Goal: Task Accomplishment & Management: Manage account settings

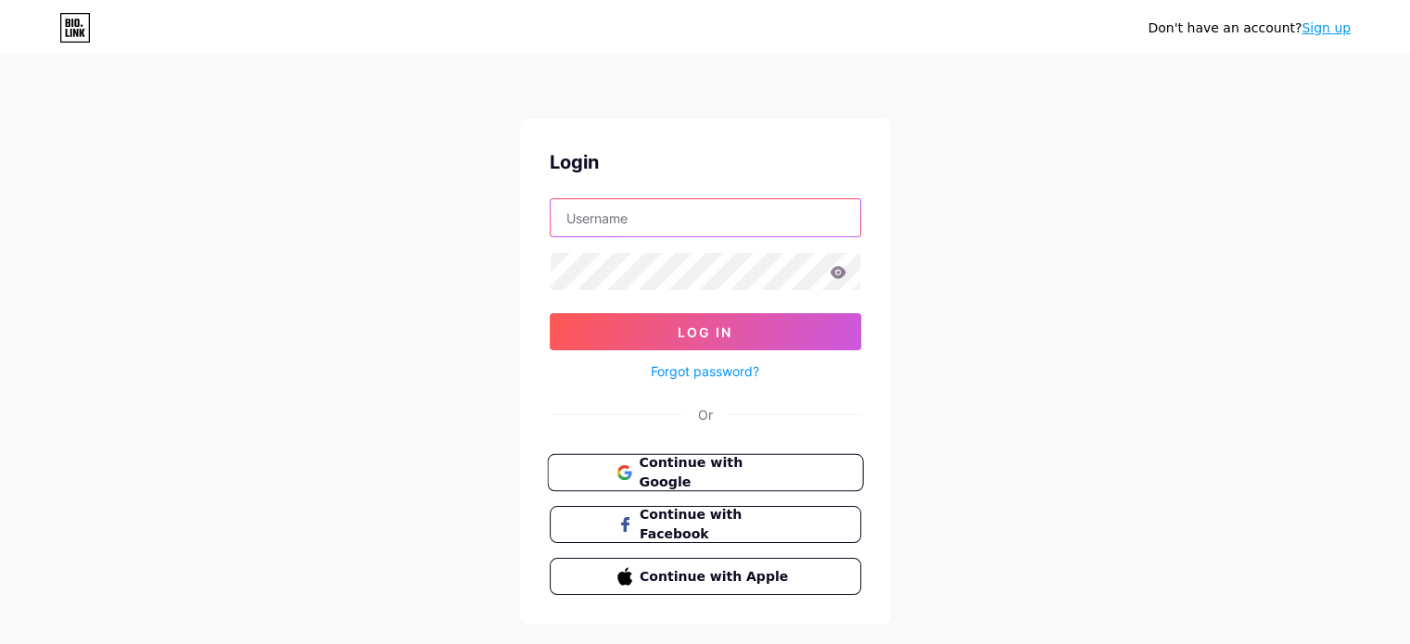
type input "[EMAIL_ADDRESS][DOMAIN_NAME]"
click at [704, 473] on span "Continue with Google" at bounding box center [716, 473] width 155 height 40
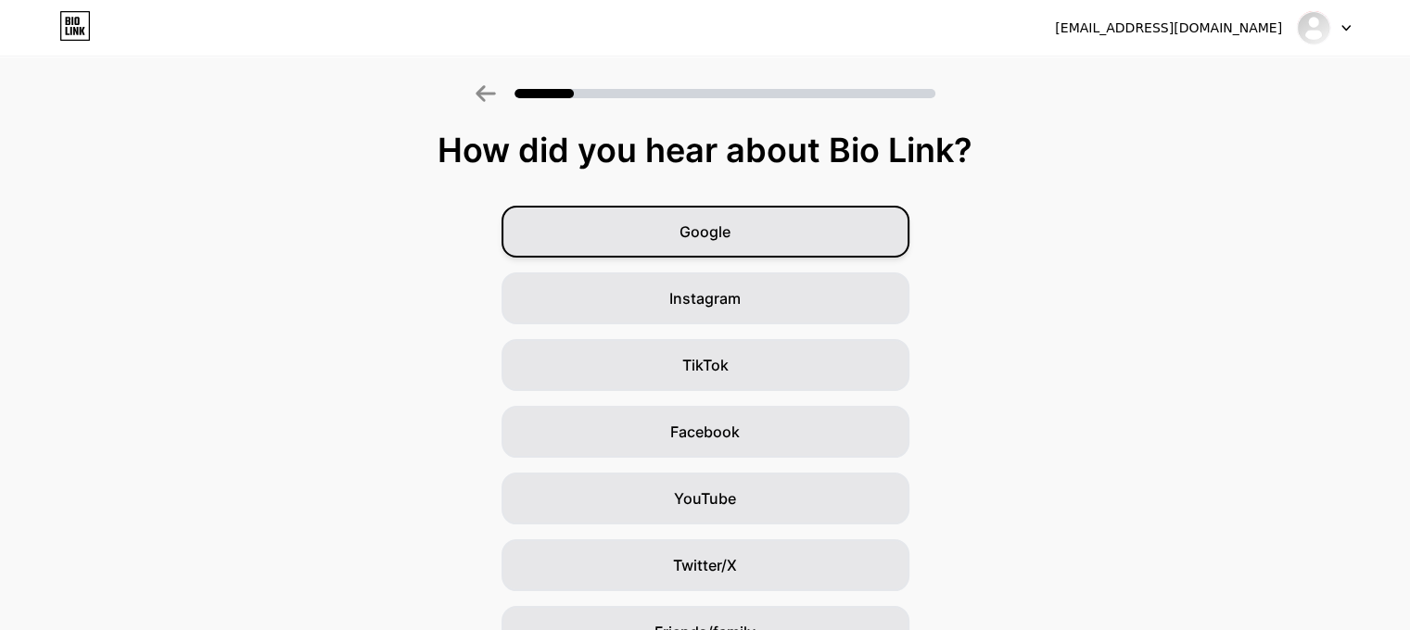
click at [622, 216] on div "Google" at bounding box center [706, 232] width 408 height 52
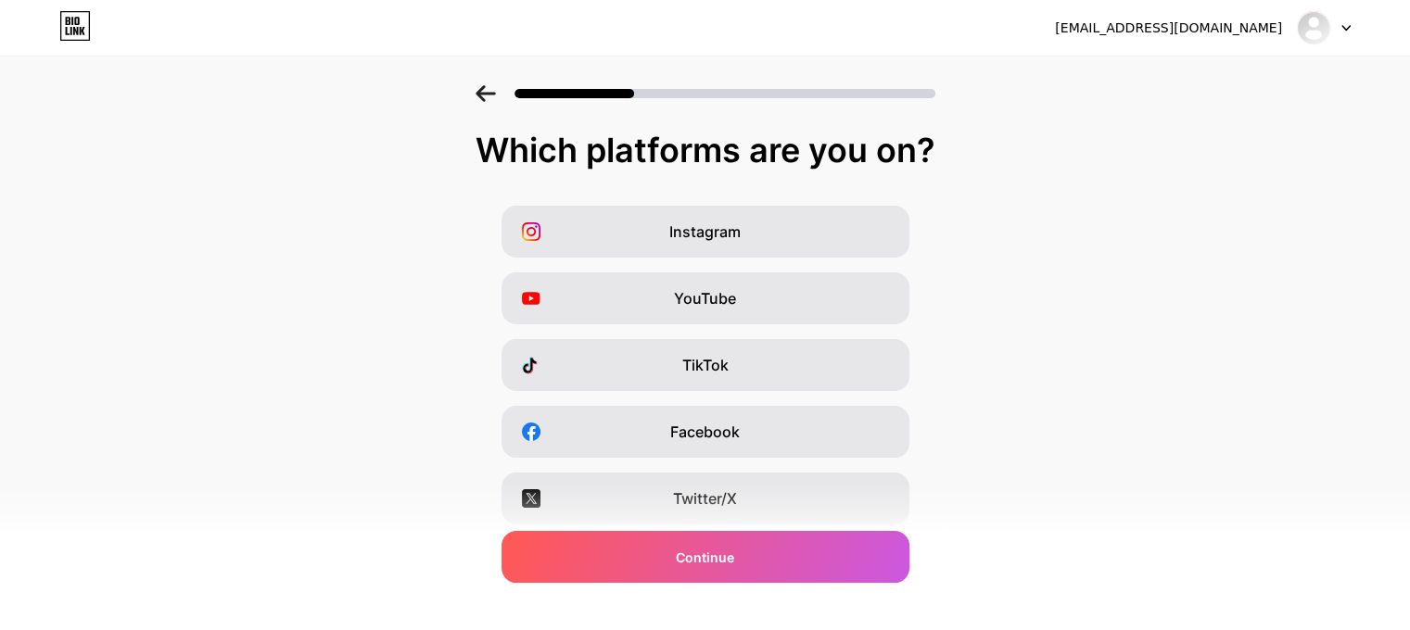
click at [496, 101] on icon at bounding box center [486, 93] width 20 height 17
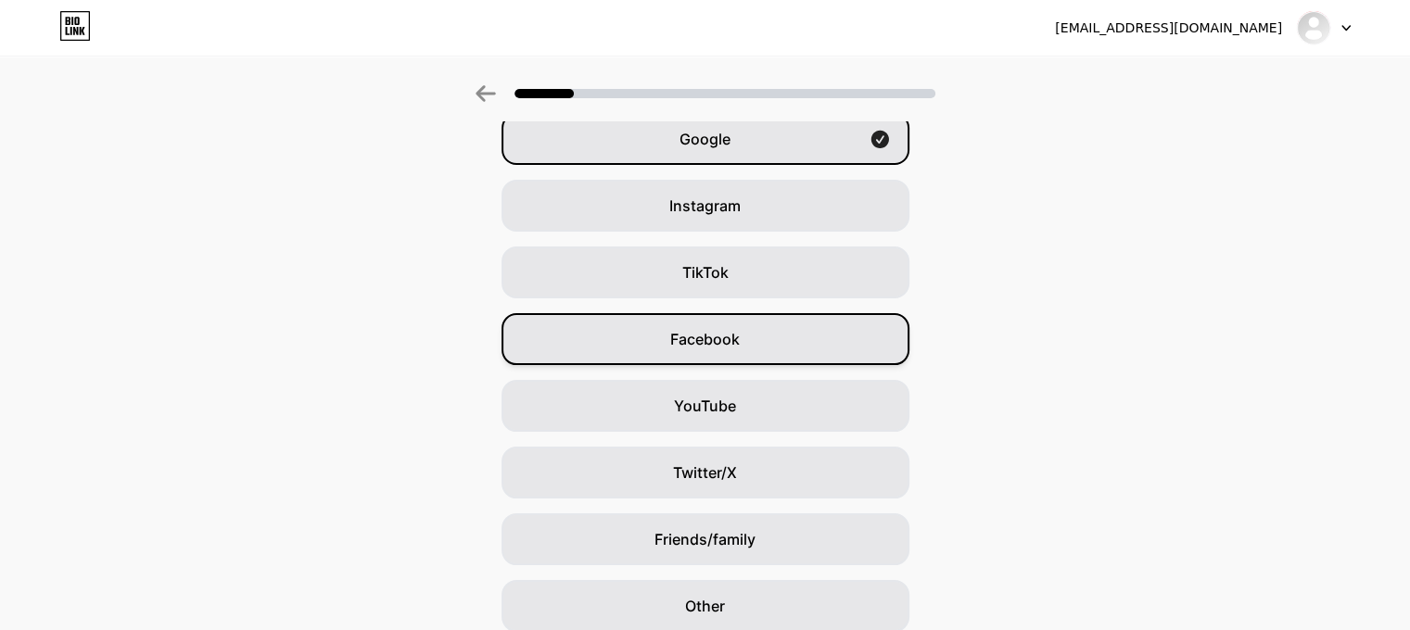
scroll to position [169, 0]
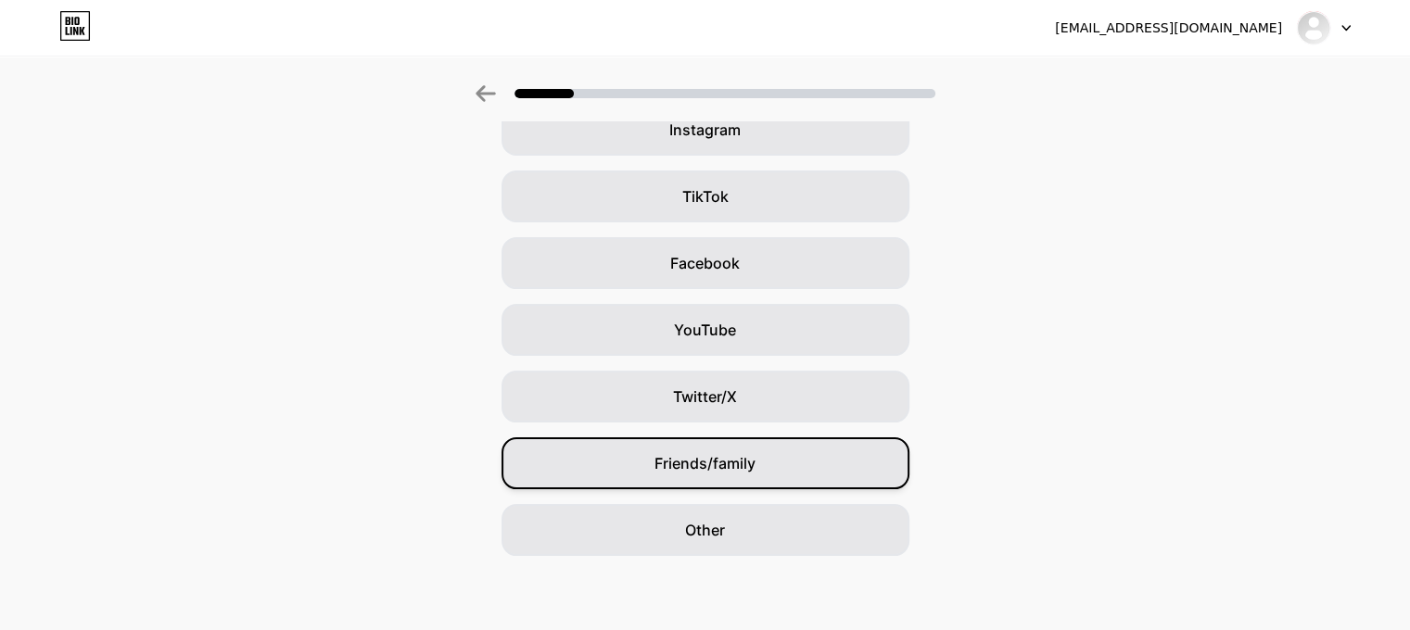
click at [702, 470] on span "Friends/family" at bounding box center [705, 463] width 101 height 22
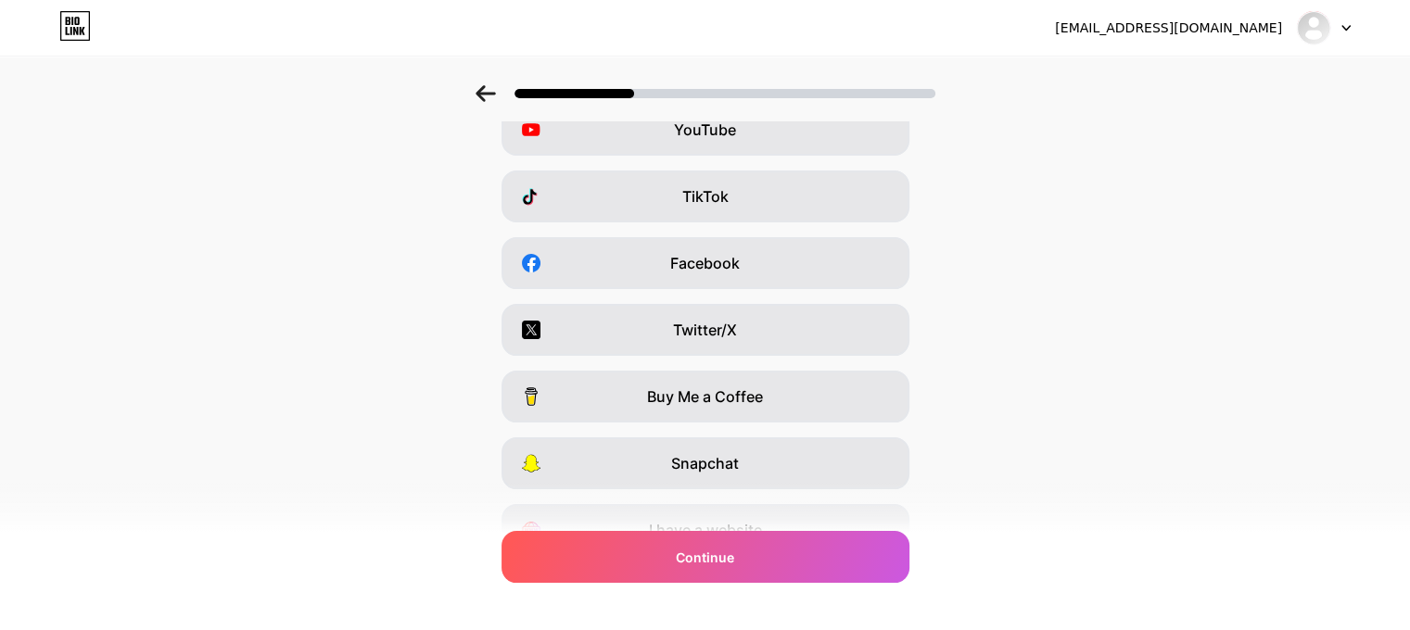
scroll to position [0, 0]
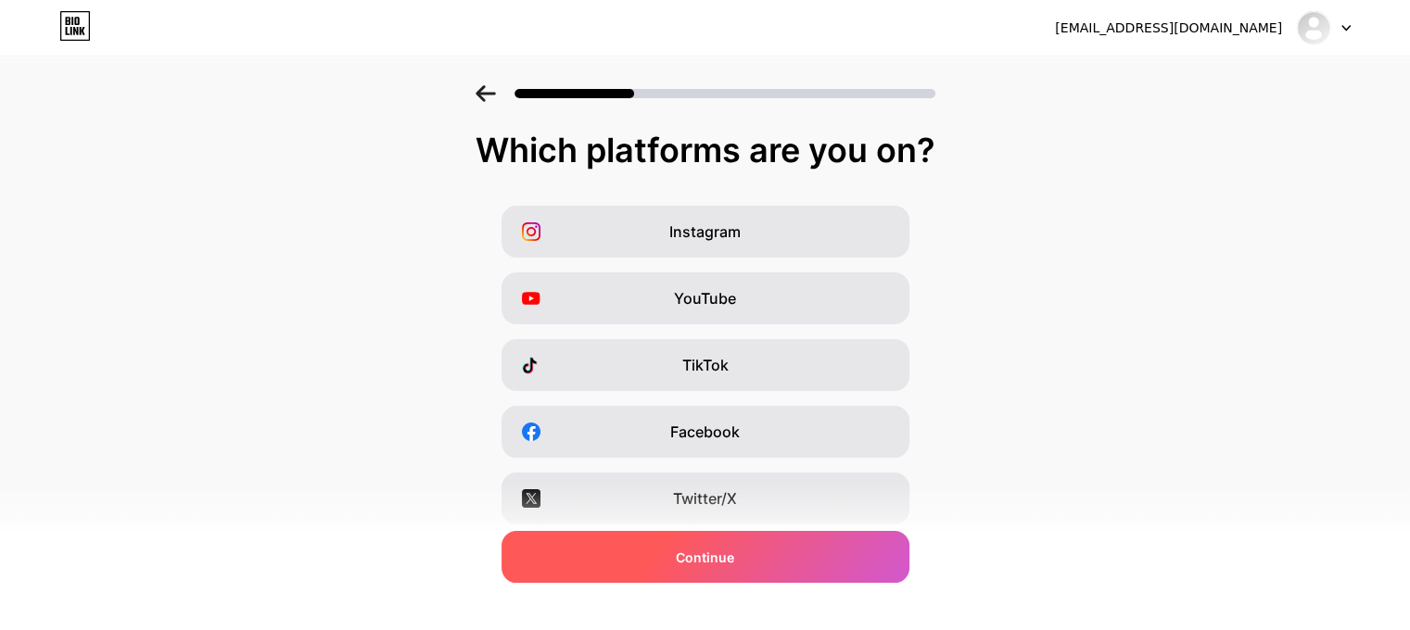
click at [656, 565] on div "Continue" at bounding box center [706, 557] width 408 height 52
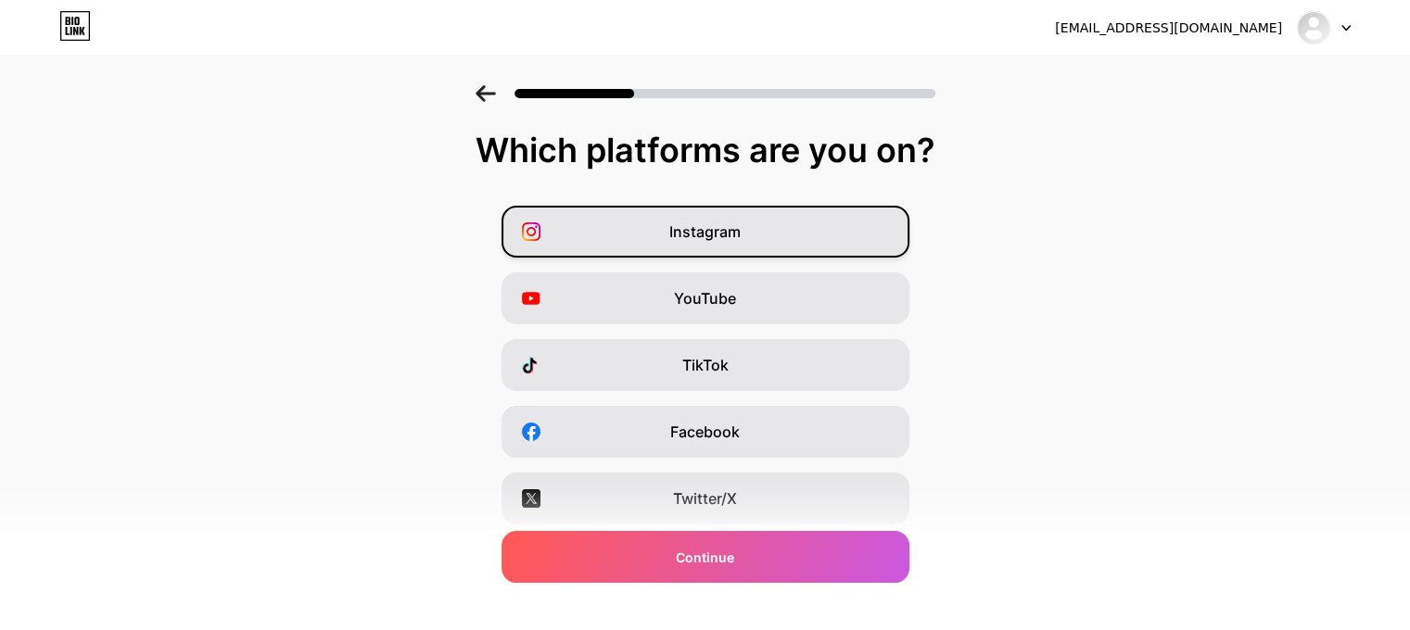
click at [661, 227] on div "Instagram" at bounding box center [706, 232] width 408 height 52
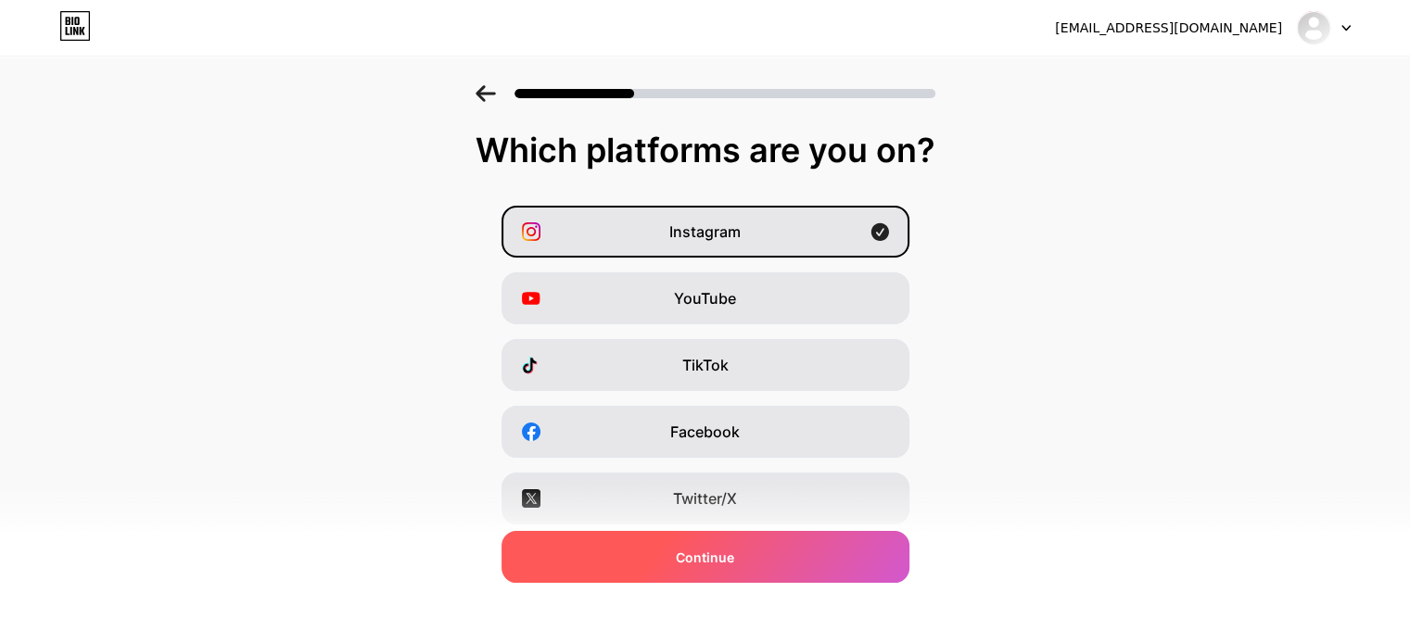
click at [704, 565] on span "Continue" at bounding box center [705, 557] width 58 height 19
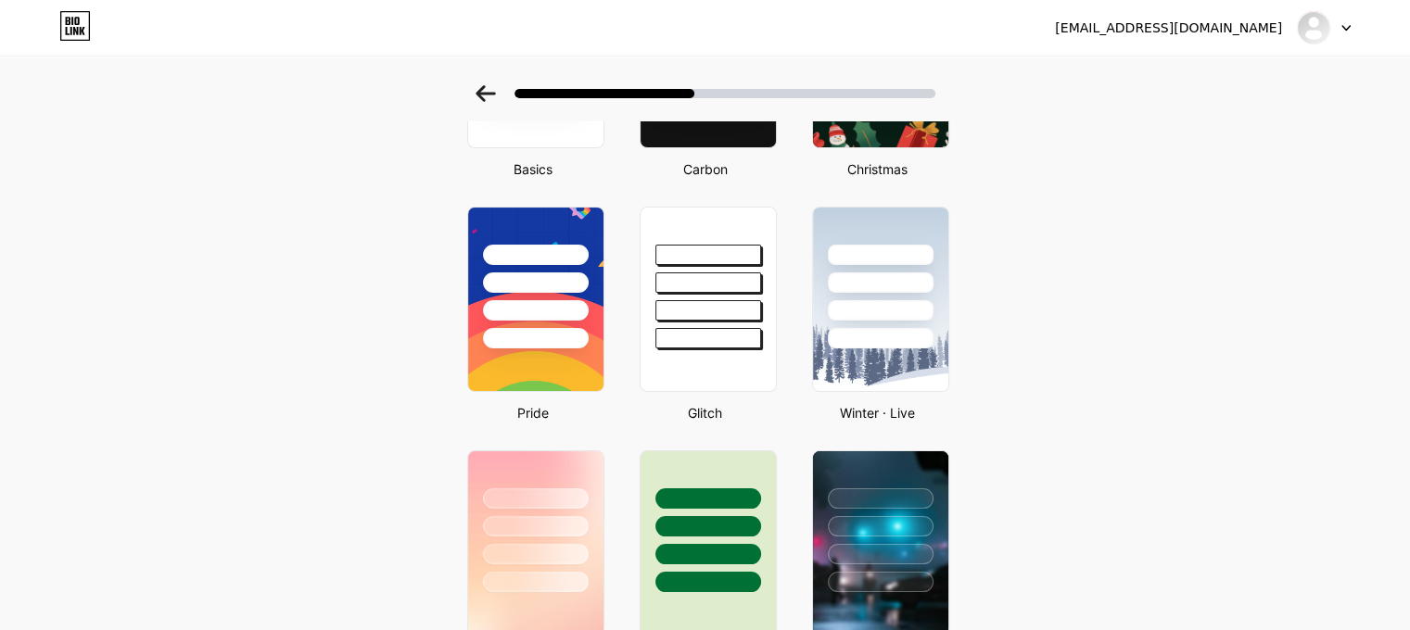
scroll to position [93, 0]
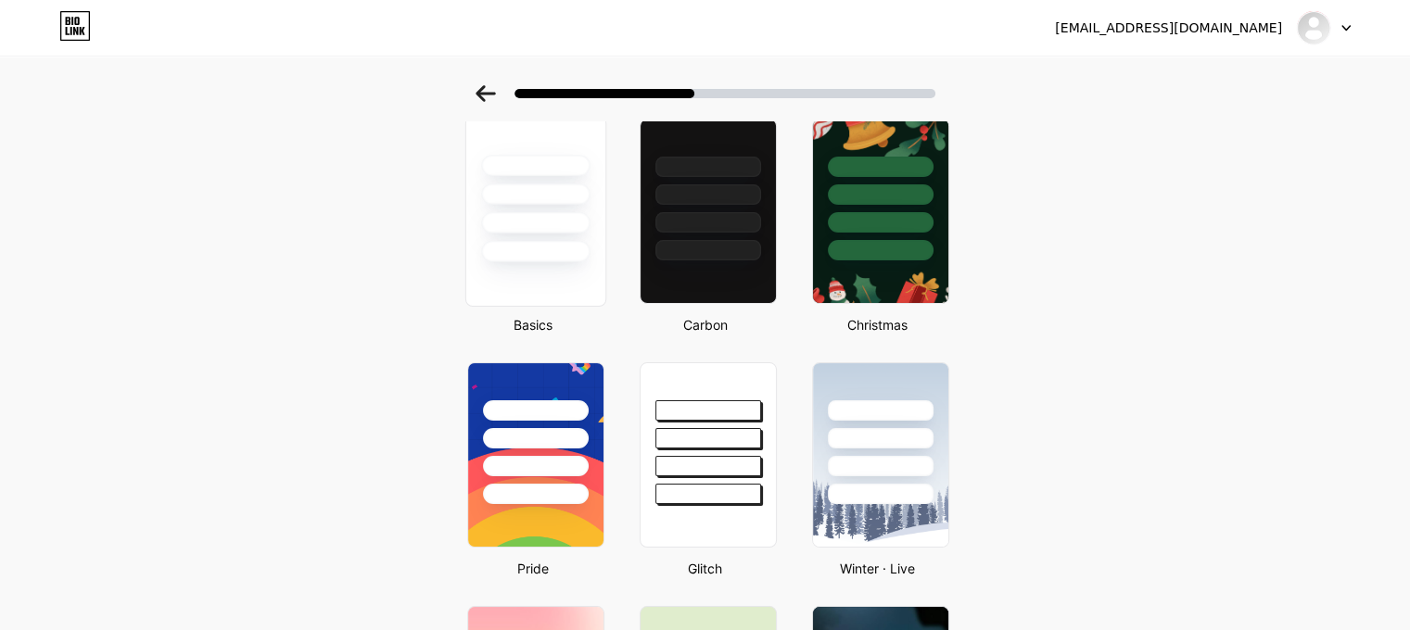
click at [556, 268] on div at bounding box center [535, 211] width 141 height 191
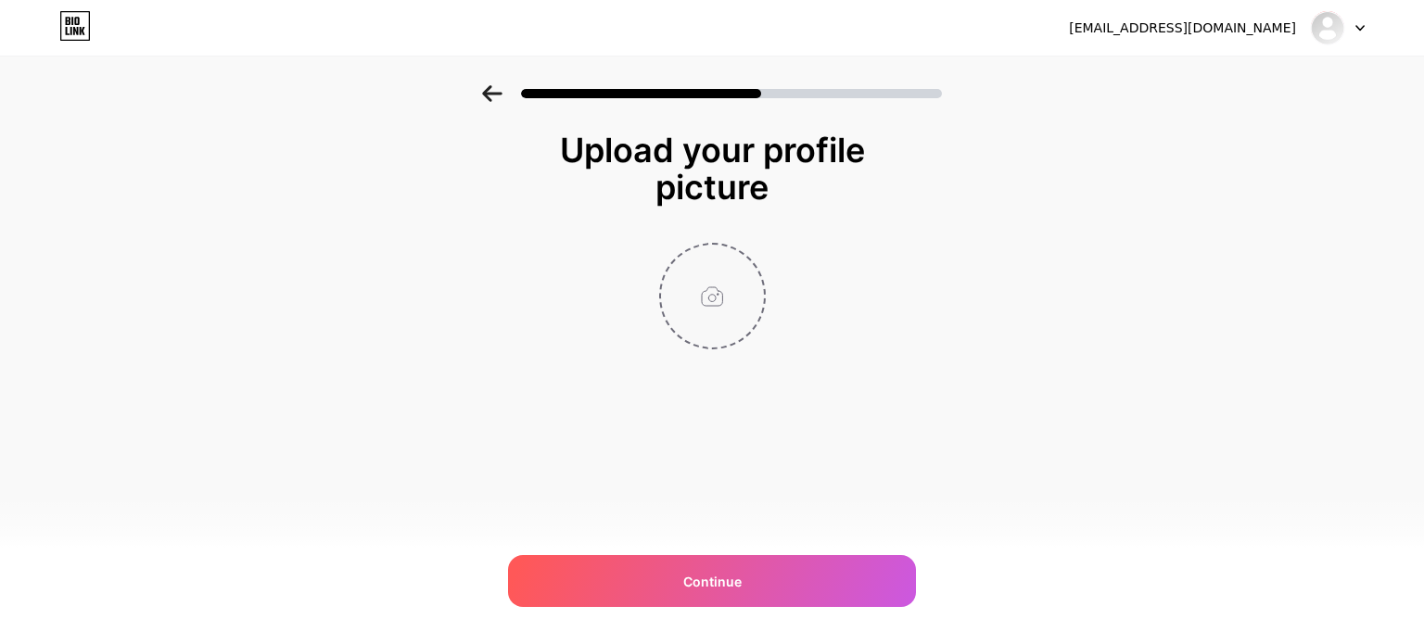
click at [715, 299] on input "file" at bounding box center [712, 296] width 103 height 103
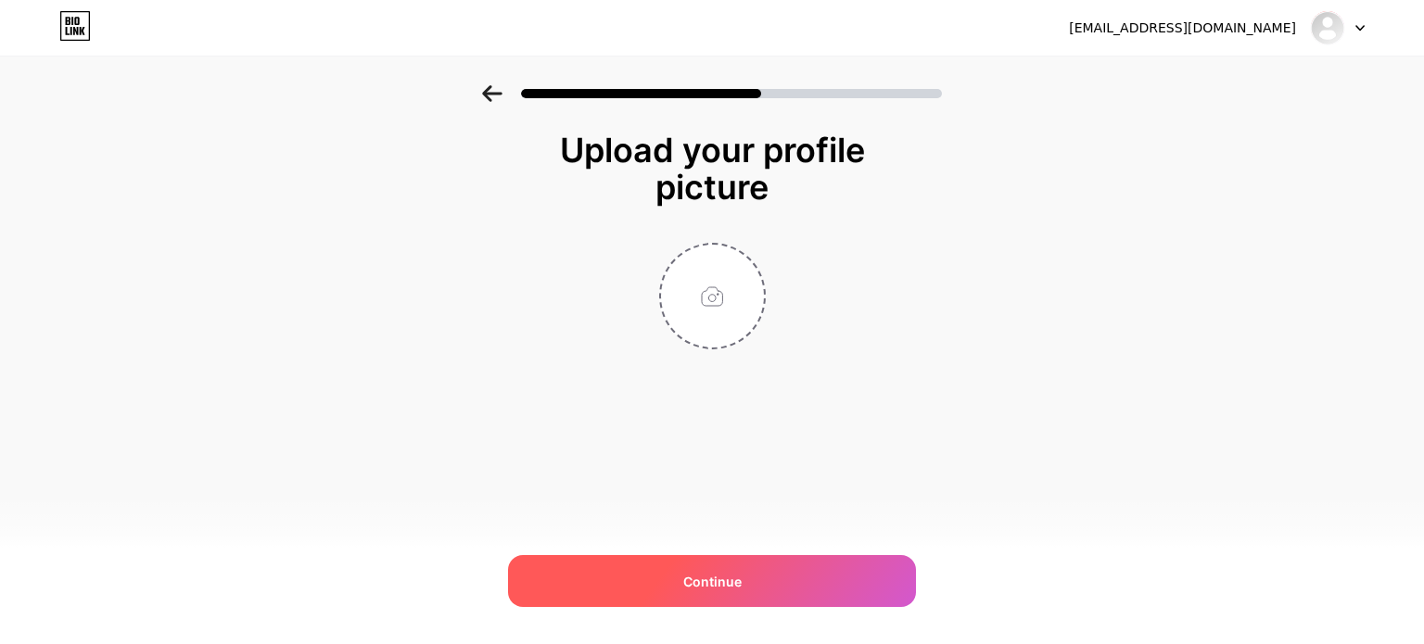
click at [671, 565] on div "Continue" at bounding box center [712, 581] width 408 height 52
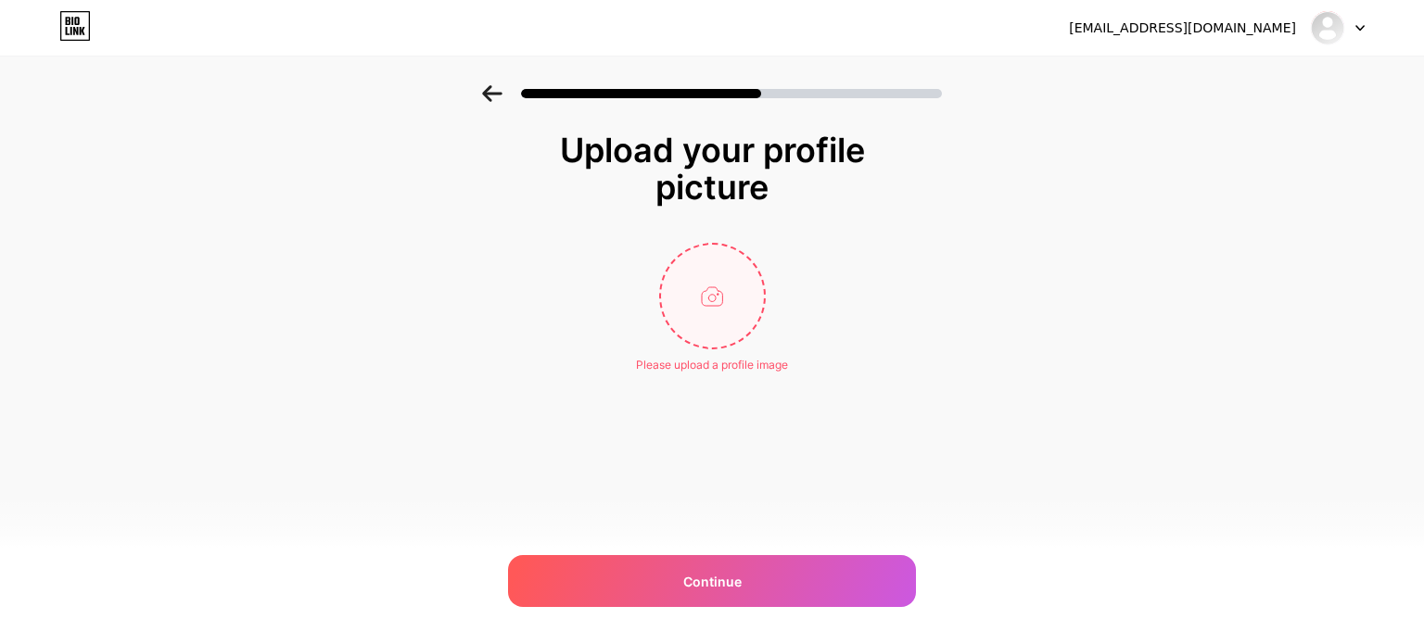
click at [734, 292] on input "file" at bounding box center [712, 296] width 103 height 103
type input "C:\fakepath\depositphotos_59096337-stock-photo-computer-system-health-concept.j…"
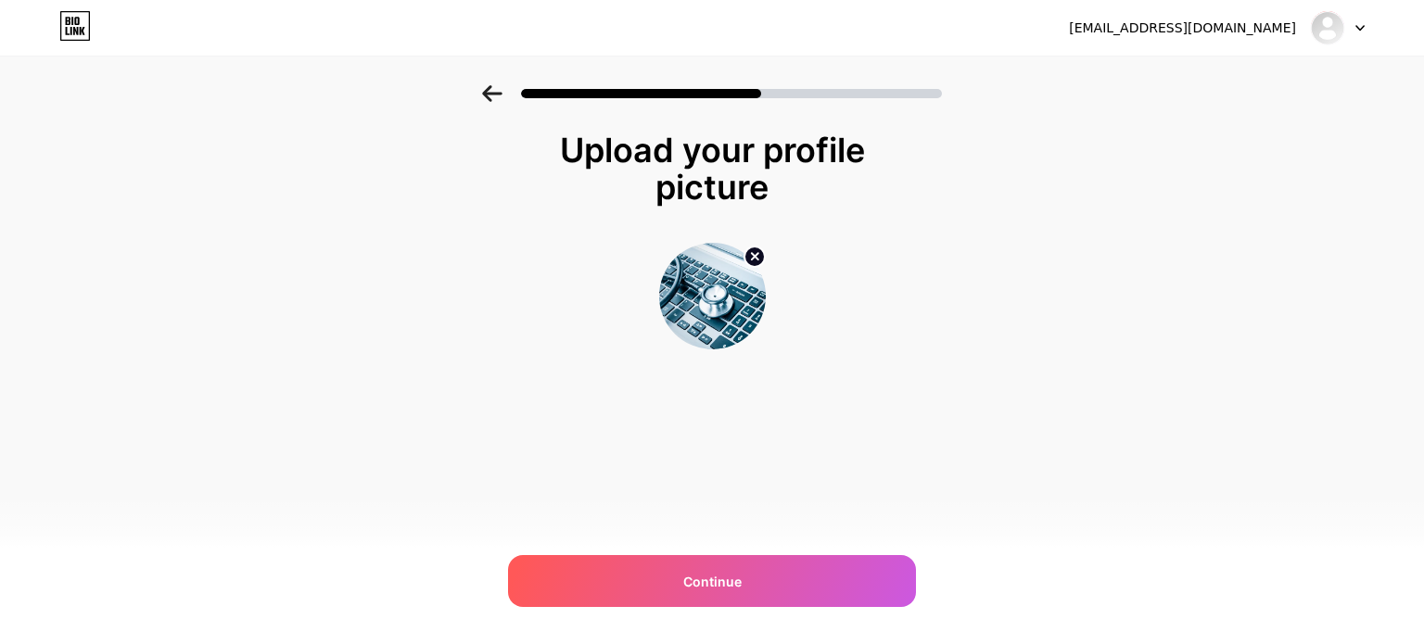
click at [754, 406] on div "Upload your profile picture Continue" at bounding box center [712, 287] width 371 height 311
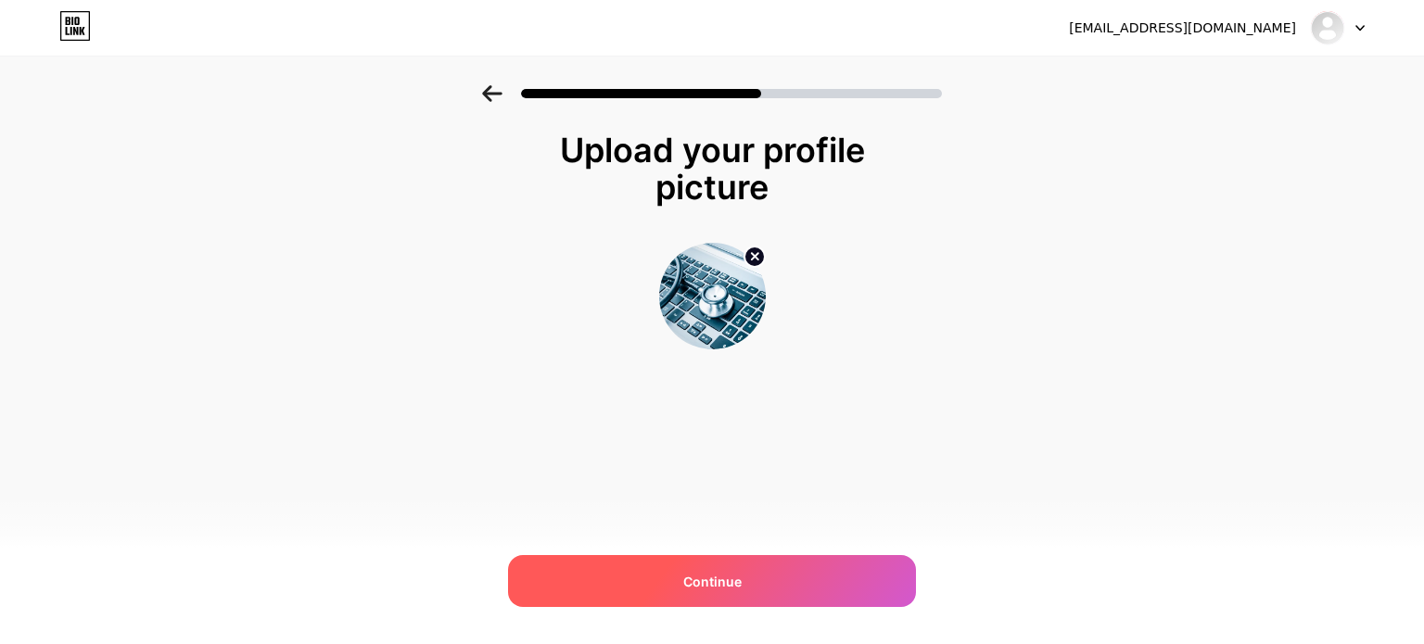
click at [722, 578] on span "Continue" at bounding box center [712, 581] width 58 height 19
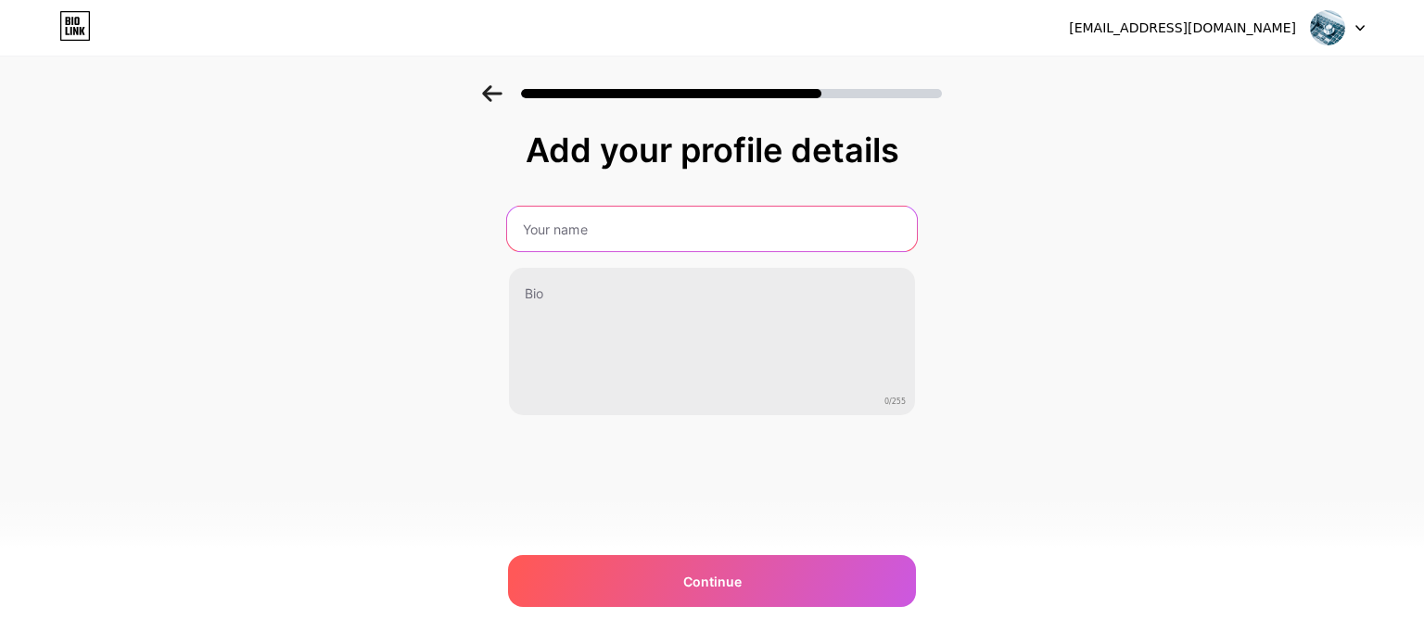
click at [637, 227] on input "text" at bounding box center [712, 229] width 410 height 45
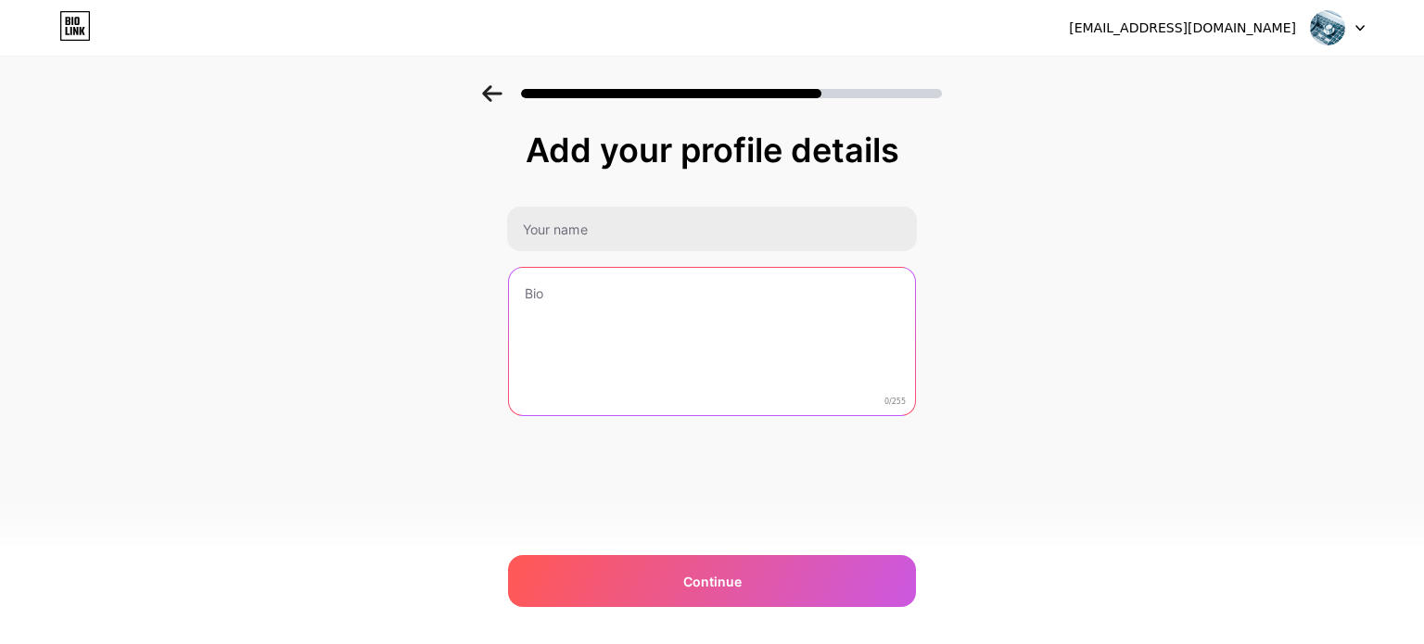
click at [559, 283] on textarea at bounding box center [712, 342] width 406 height 149
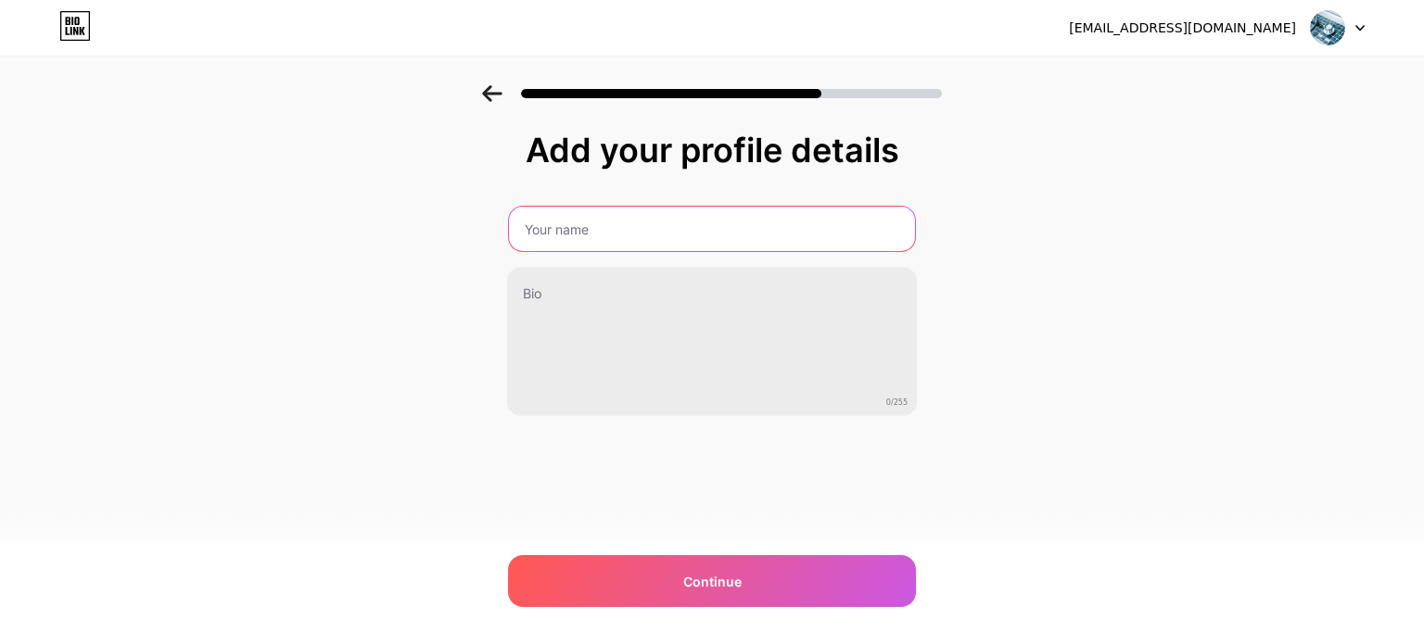
click at [567, 216] on input "text" at bounding box center [712, 229] width 406 height 45
type input "Dépannage informatique Lens"
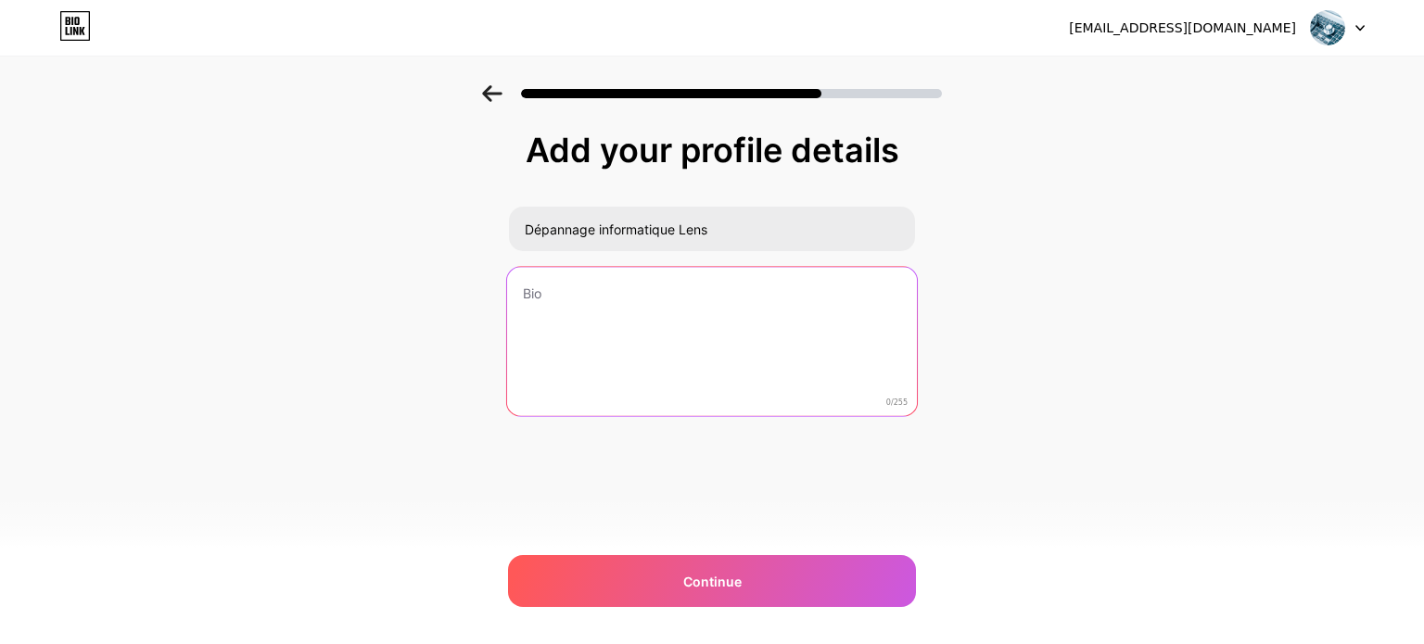
click at [630, 288] on textarea at bounding box center [712, 342] width 410 height 151
paste textarea "Passionné d’informatique, je propose mes services de dépannage et assistance PC…"
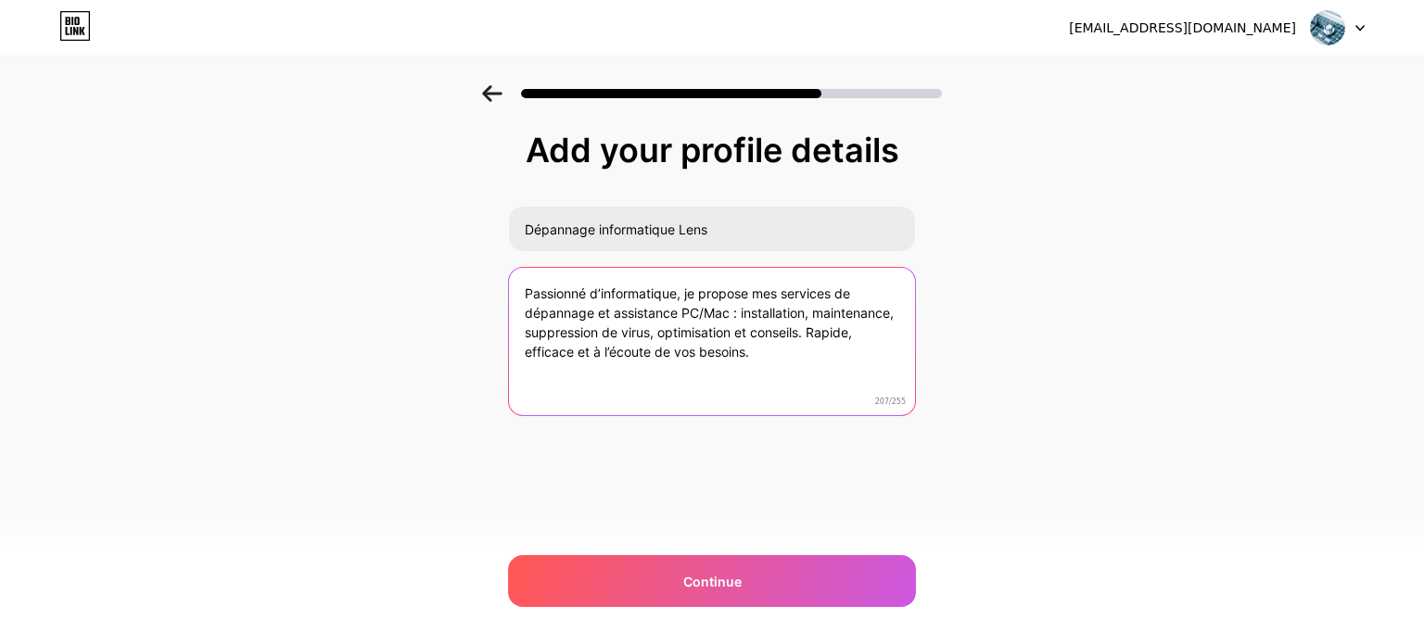
click at [528, 288] on textarea "Passionné d’informatique, je propose mes services de dépannage et assistance PC…" at bounding box center [712, 342] width 406 height 149
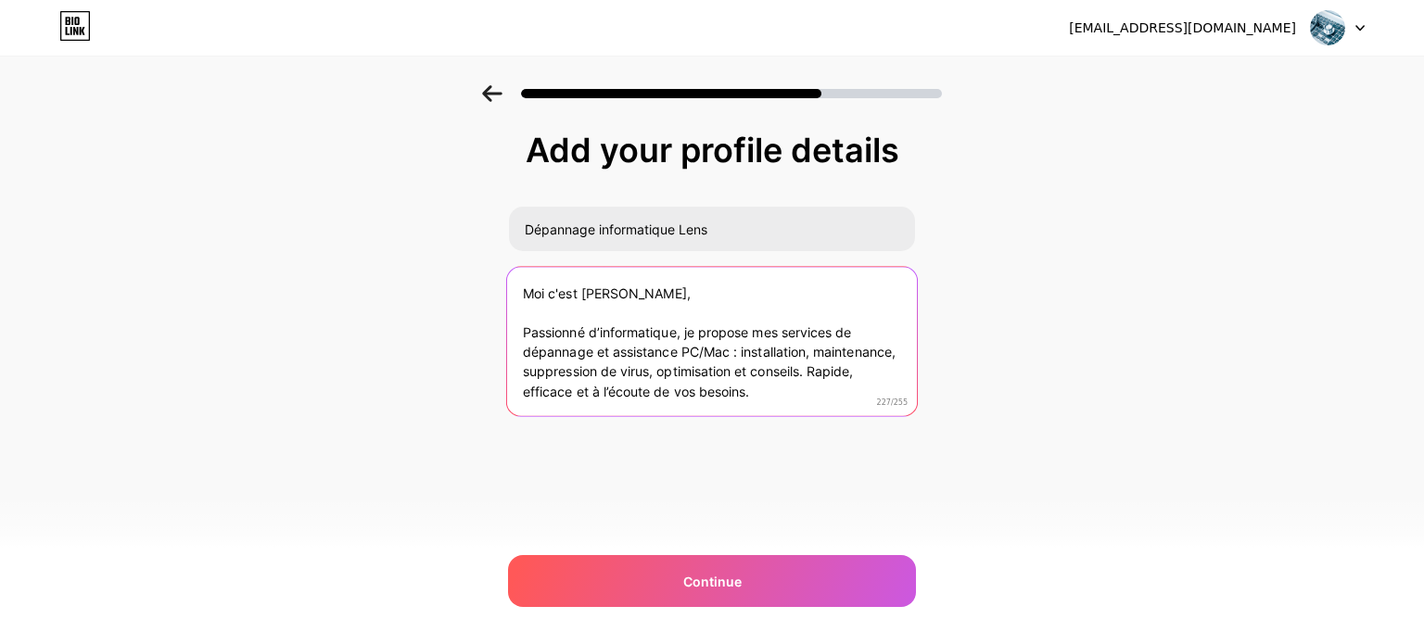
click at [653, 312] on textarea "Moi c'est Georges, Passionné d’informatique, je propose mes services de dépanna…" at bounding box center [712, 342] width 410 height 151
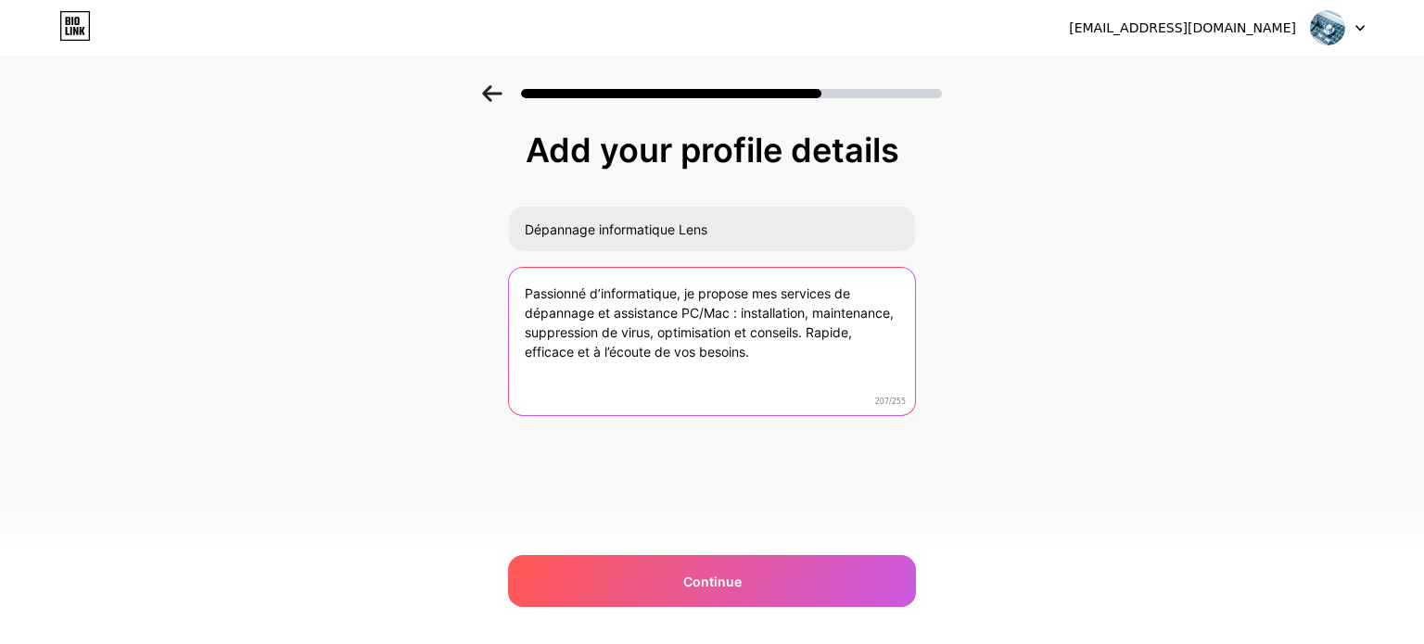
click at [706, 314] on textarea "Passionné d’informatique, je propose mes services de dépannage et assistance PC…" at bounding box center [712, 342] width 406 height 149
click at [759, 350] on textarea "Passionné d’informatique, je propose mes services de dépannage et assistance PC…" at bounding box center [712, 342] width 406 height 149
click at [668, 398] on textarea "Passionné d’informatique, je propose mes services de dépannage et assistance PC…" at bounding box center [712, 342] width 410 height 151
paste textarea "/Mac : installation, maintenance, suppression de virus, optimisation, conseils,…"
type textarea "Passionné d’informatique, je propose mes services de dépannage et assistance PC…"
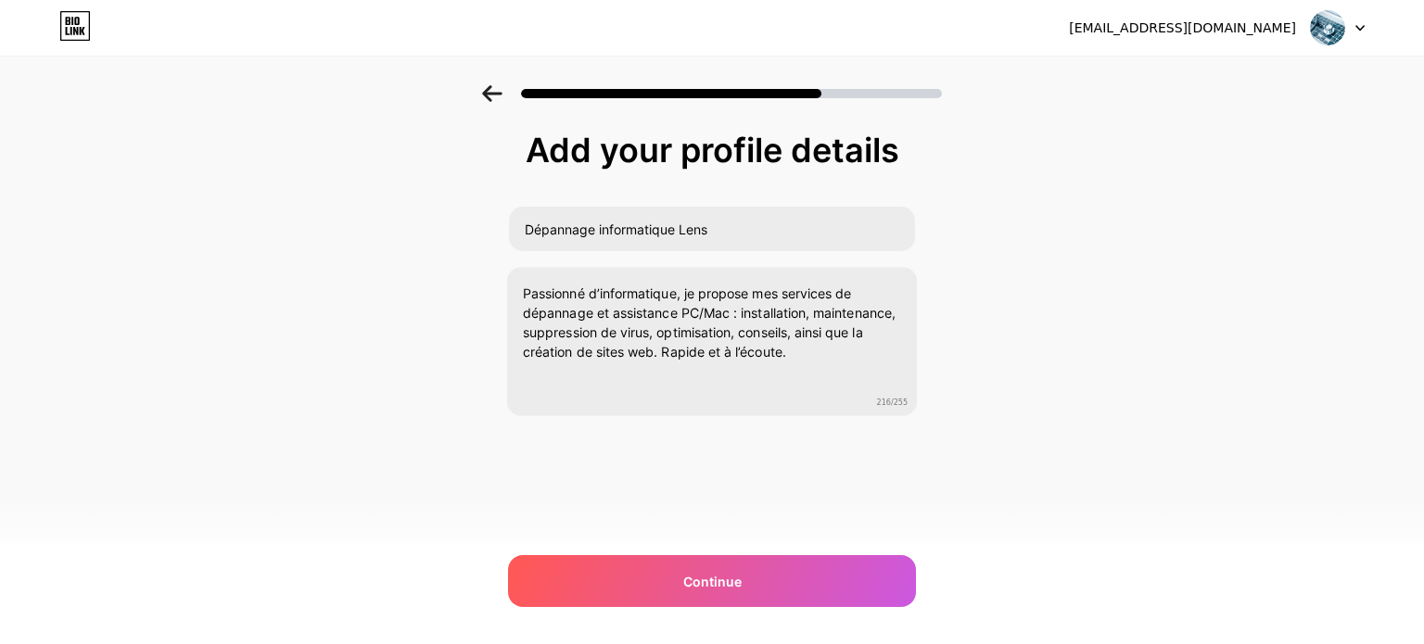
click at [1009, 426] on div "Add your profile details Dépannage informatique Lens Passionné d’informatique, …" at bounding box center [712, 297] width 1424 height 424
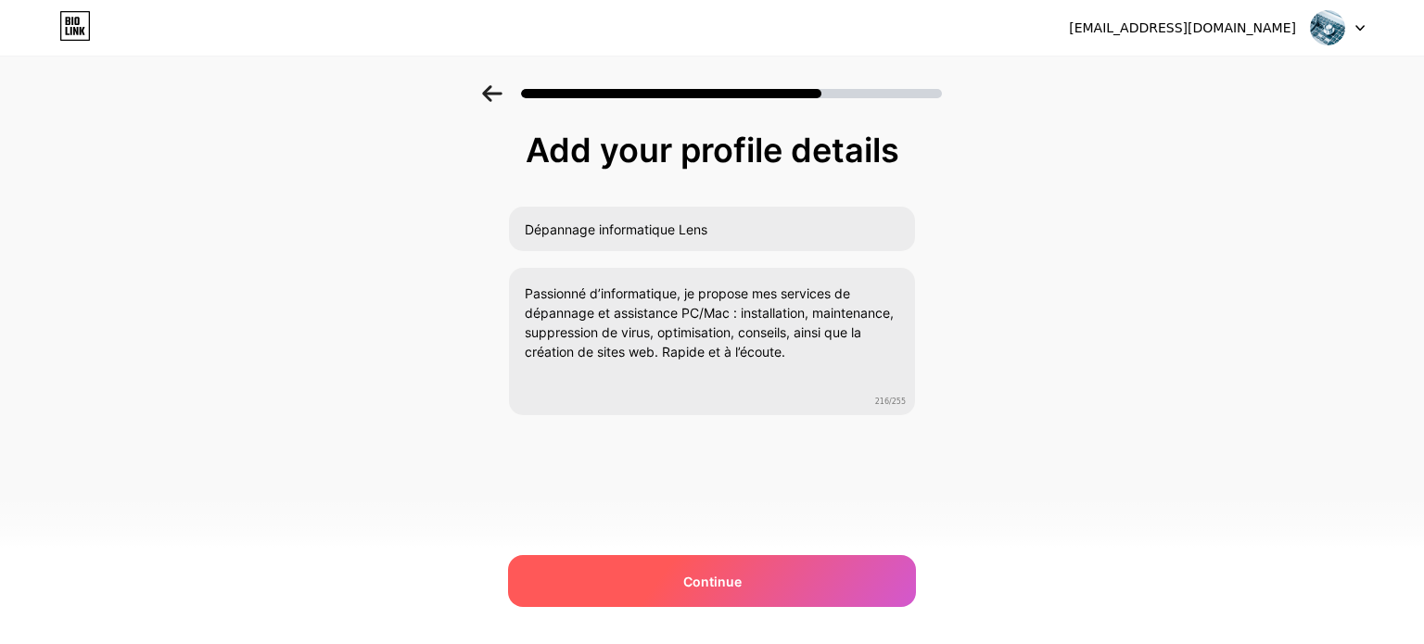
click at [729, 567] on div "Continue" at bounding box center [712, 581] width 408 height 52
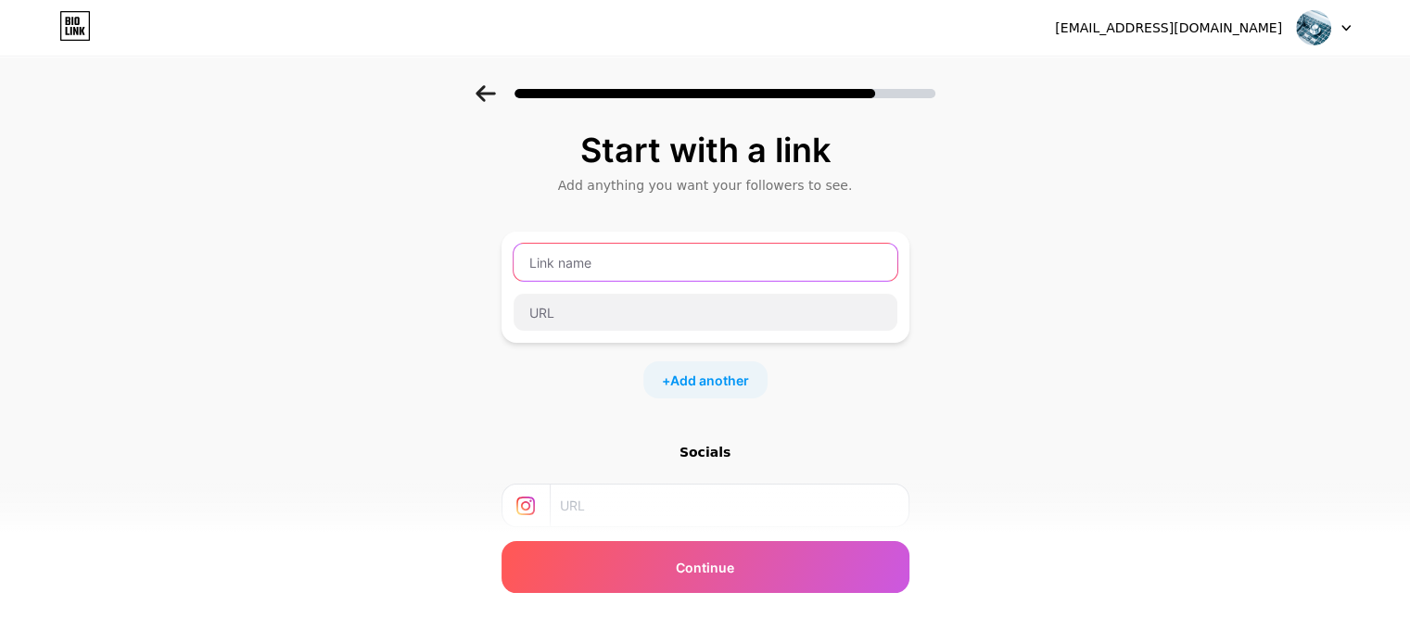
click at [650, 264] on input "text" at bounding box center [706, 262] width 384 height 37
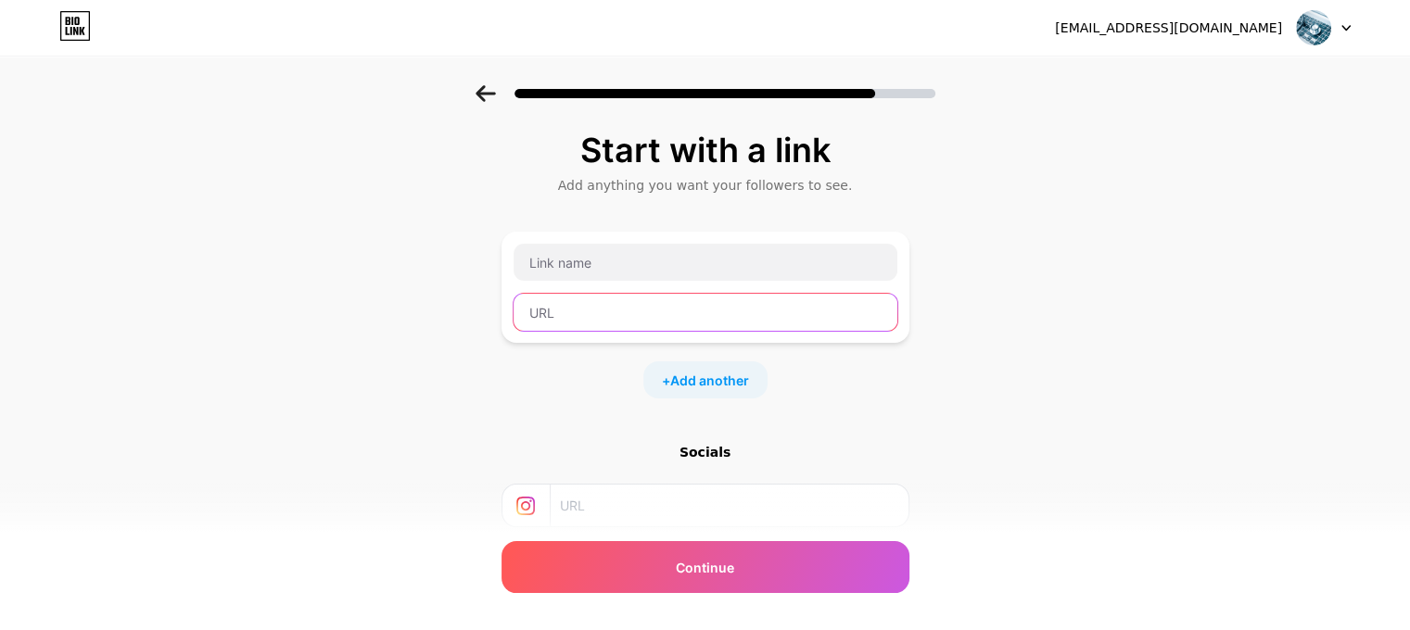
click at [605, 303] on input "text" at bounding box center [706, 312] width 384 height 37
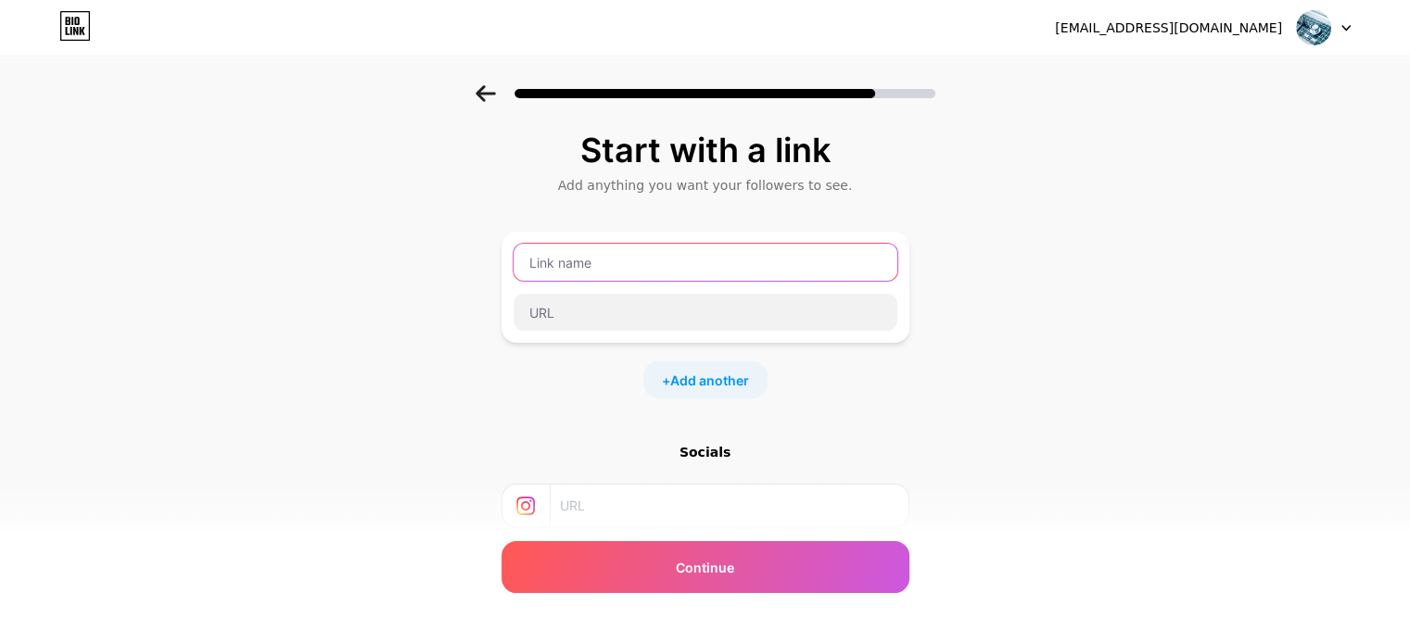
click at [605, 265] on input "text" at bounding box center [706, 262] width 384 height 37
type input "Dépannag"
type input "Dépannage informatique Lens"
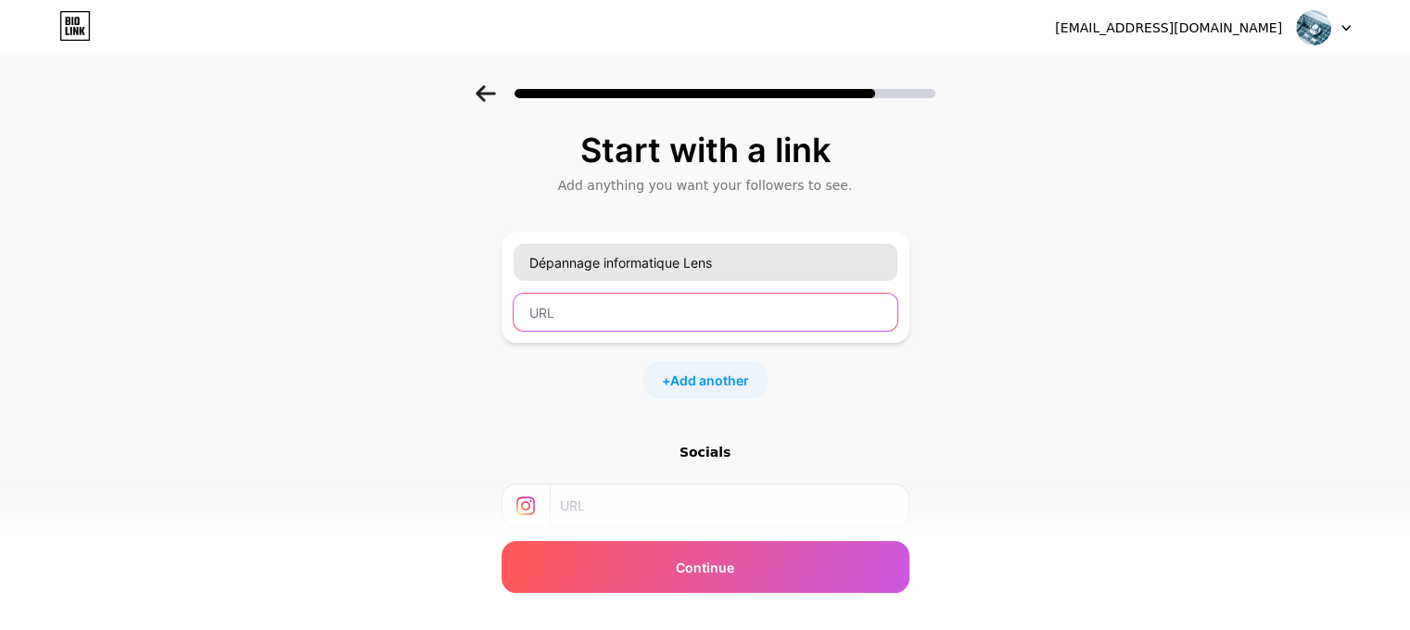
type input "d"
click at [653, 307] on input "text" at bounding box center [706, 312] width 384 height 37
click at [660, 306] on input "text" at bounding box center [706, 312] width 384 height 37
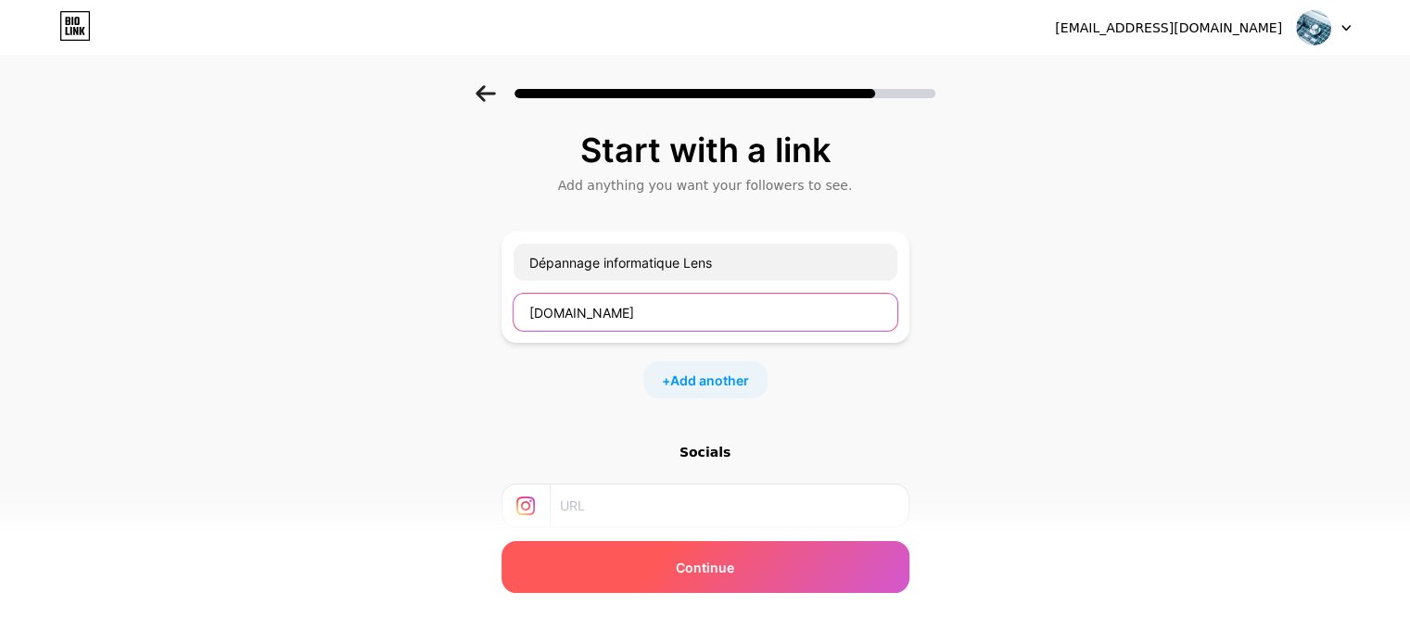
type input "depannageinformatiquelens.bio.link"
click at [715, 559] on span "Continue" at bounding box center [705, 567] width 58 height 19
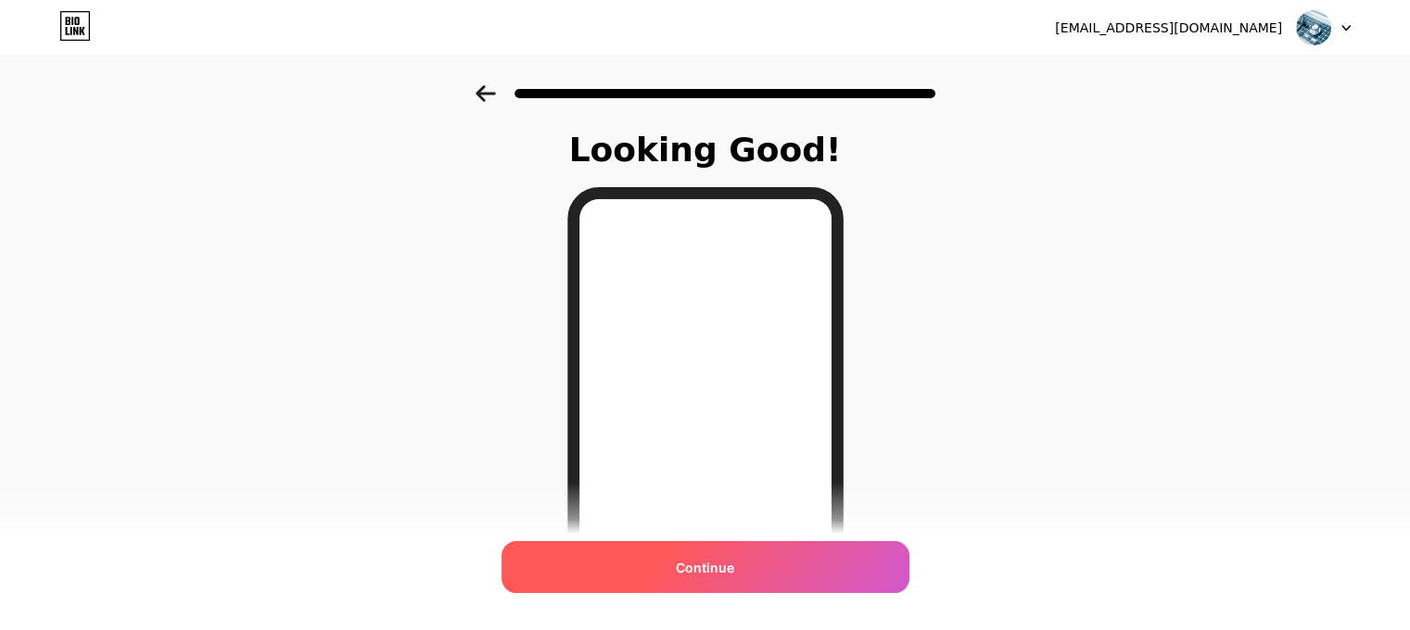
click at [700, 566] on span "Continue" at bounding box center [705, 567] width 58 height 19
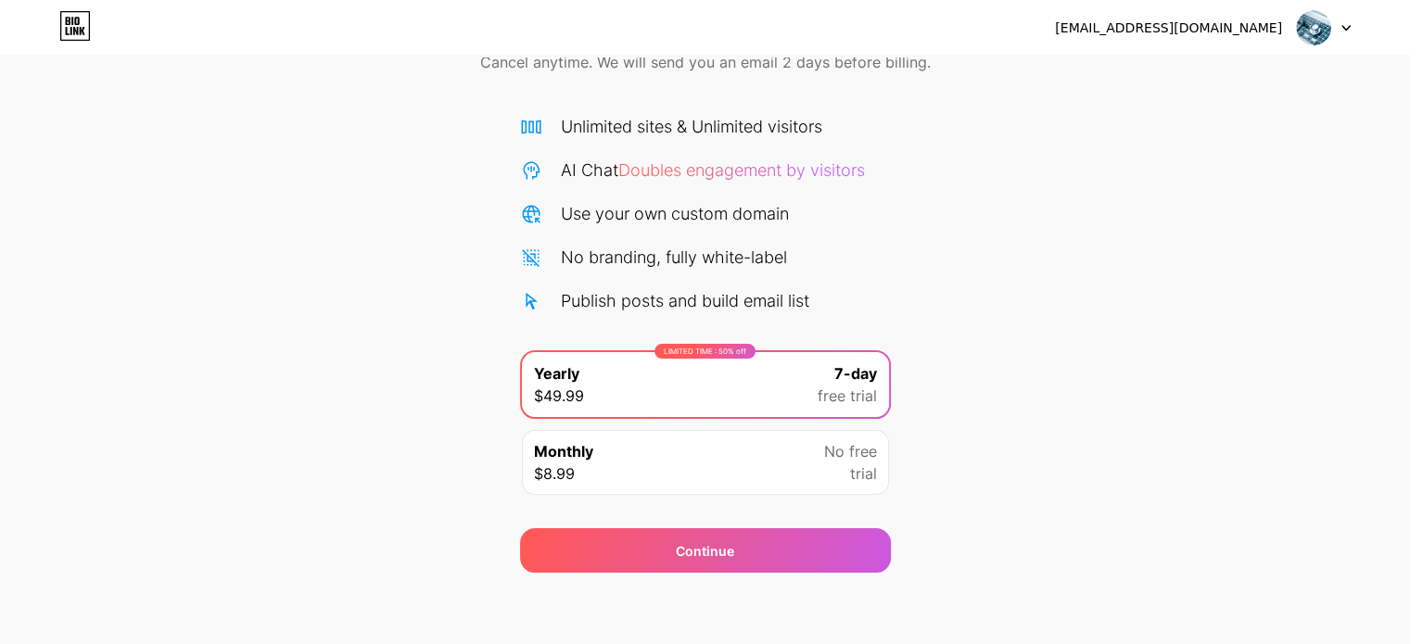
scroll to position [100, 0]
click at [694, 459] on div "Monthly $8.99 No free trial" at bounding box center [705, 461] width 367 height 65
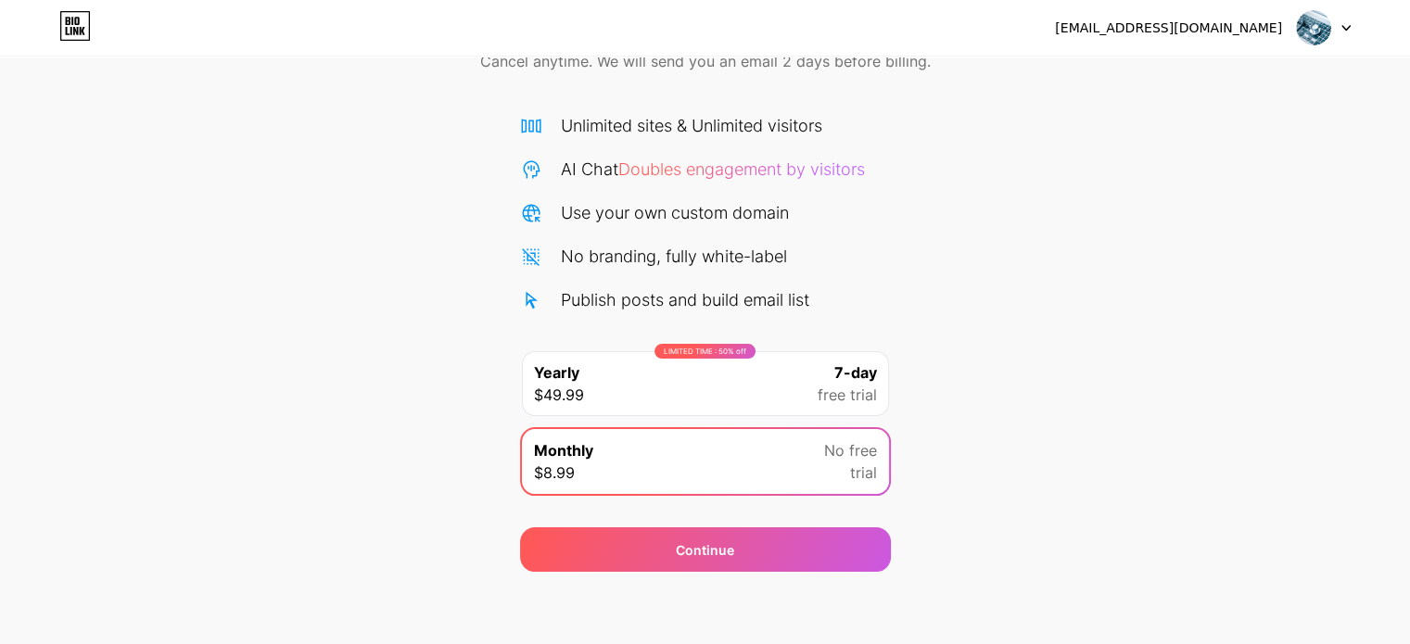
click at [692, 371] on div "LIMITED TIME : 50% off Yearly $49.99 7-day free trial" at bounding box center [705, 383] width 367 height 65
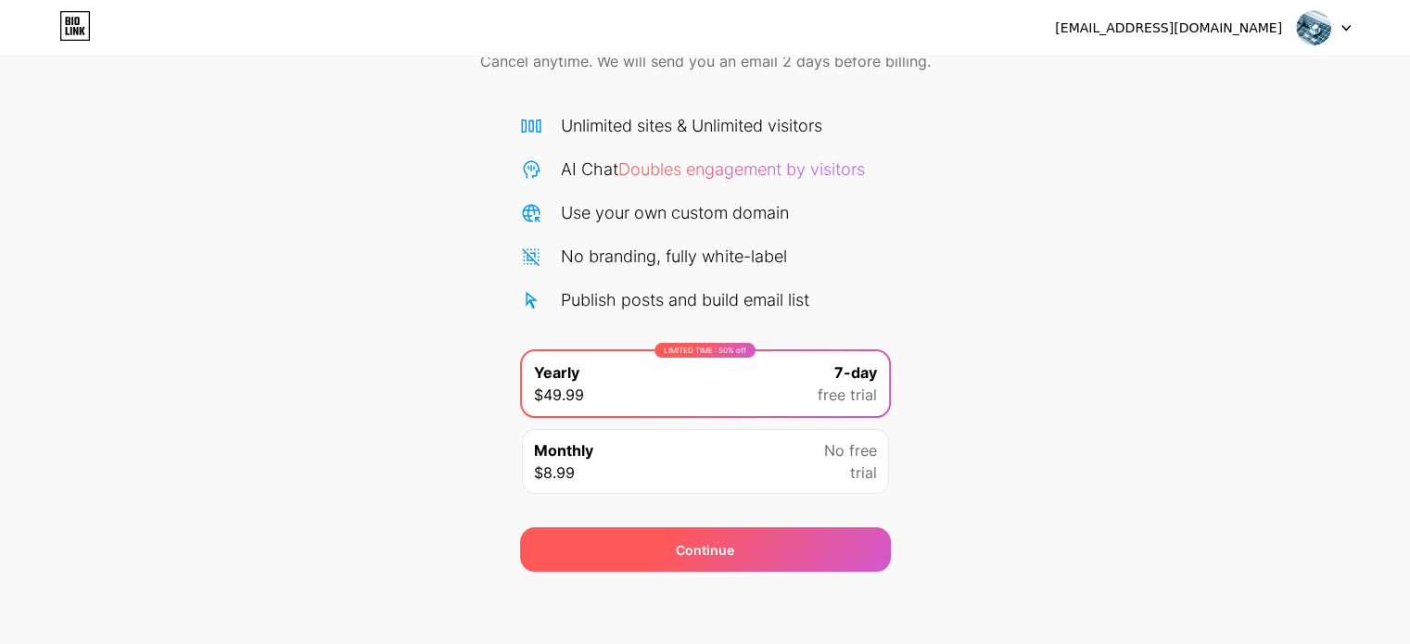
click at [671, 553] on div "Continue" at bounding box center [705, 550] width 371 height 45
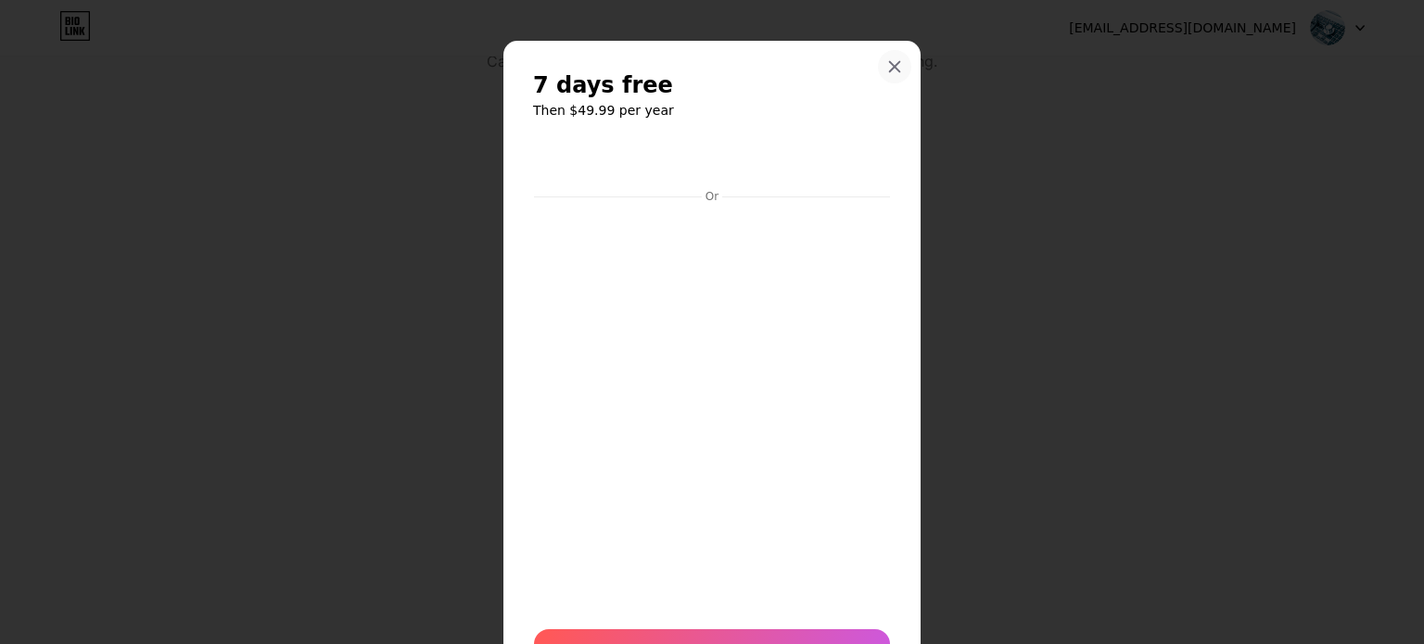
click at [894, 70] on icon at bounding box center [894, 66] width 15 height 15
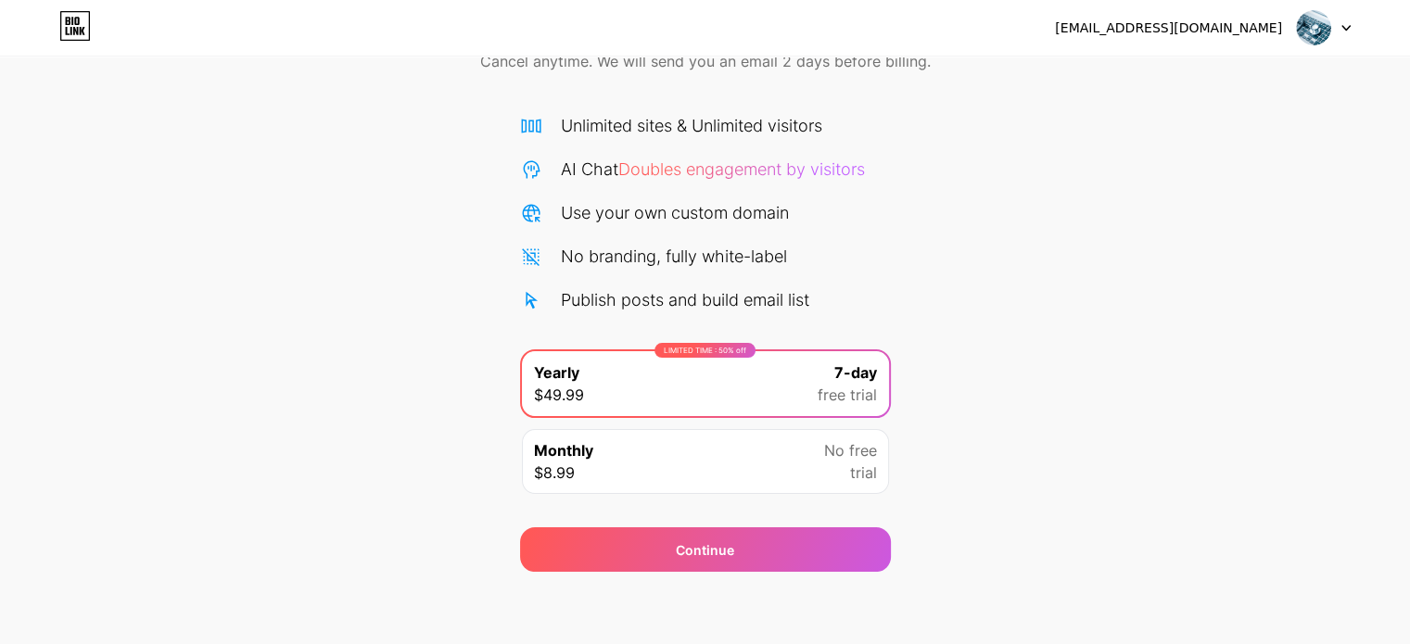
scroll to position [0, 0]
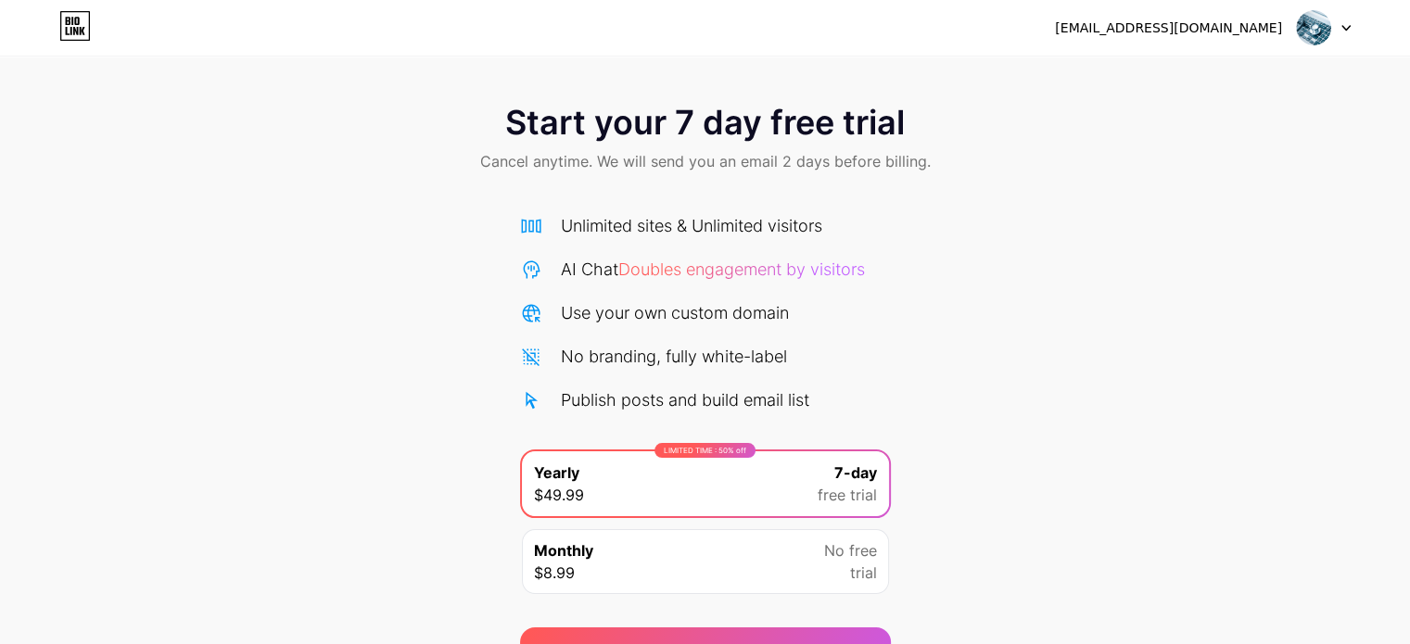
click at [748, 152] on span "Cancel anytime. We will send you an email 2 days before billing." at bounding box center [705, 161] width 451 height 22
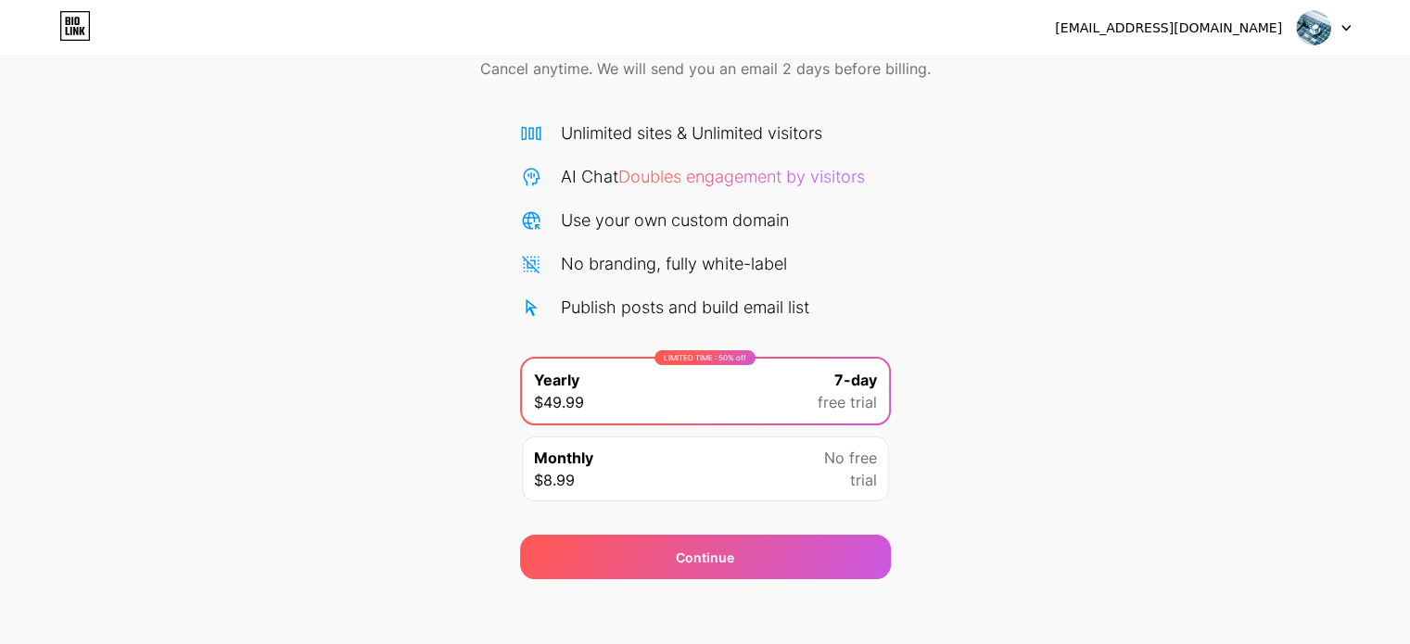
scroll to position [100, 0]
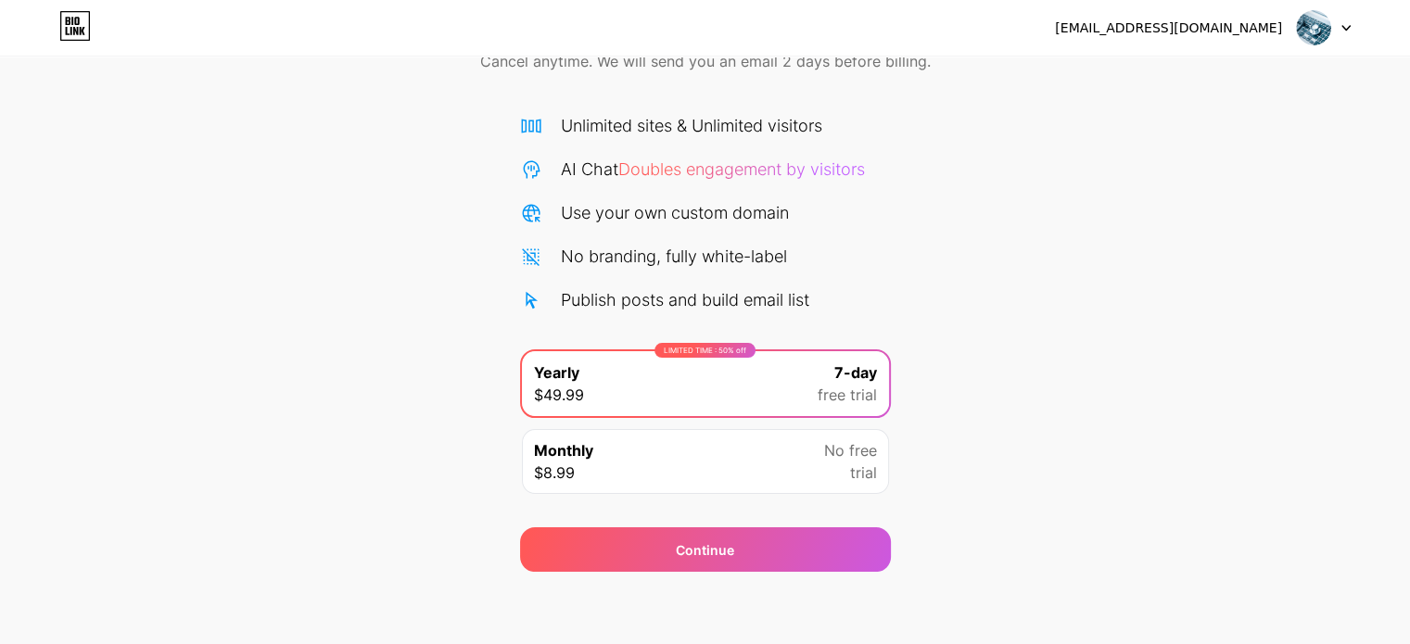
click at [617, 452] on div "Monthly $8.99 No free trial" at bounding box center [705, 461] width 367 height 65
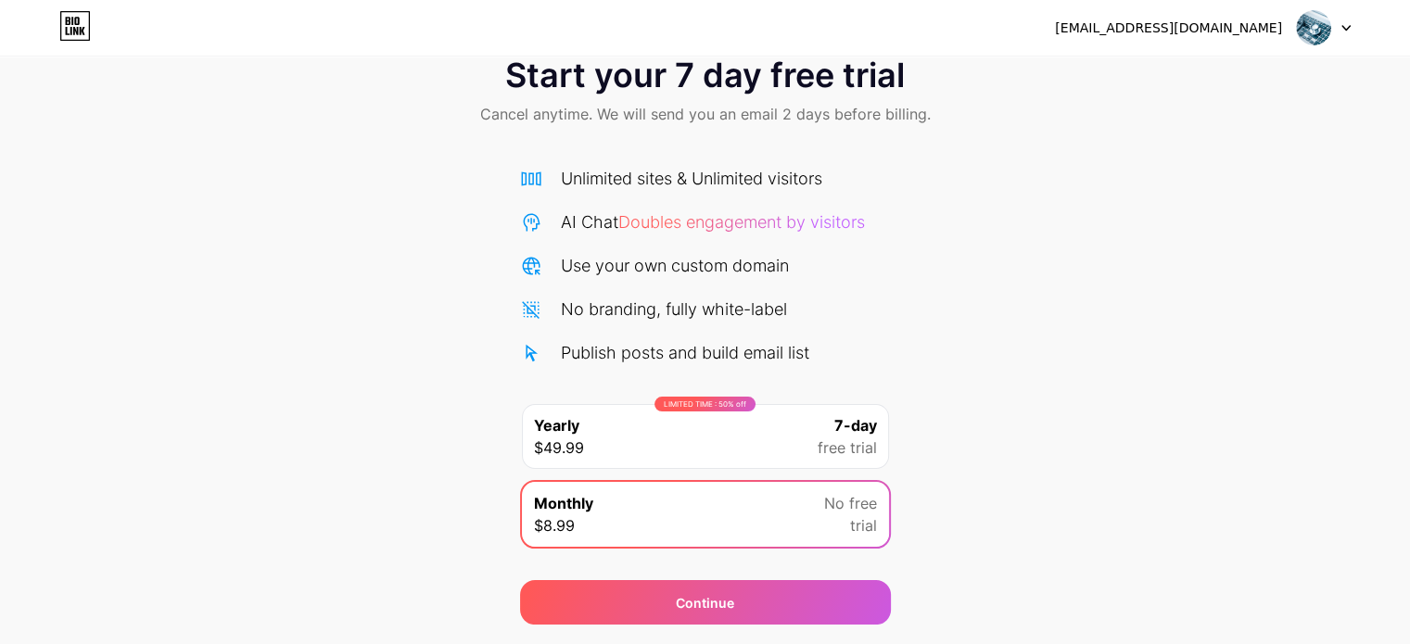
scroll to position [0, 0]
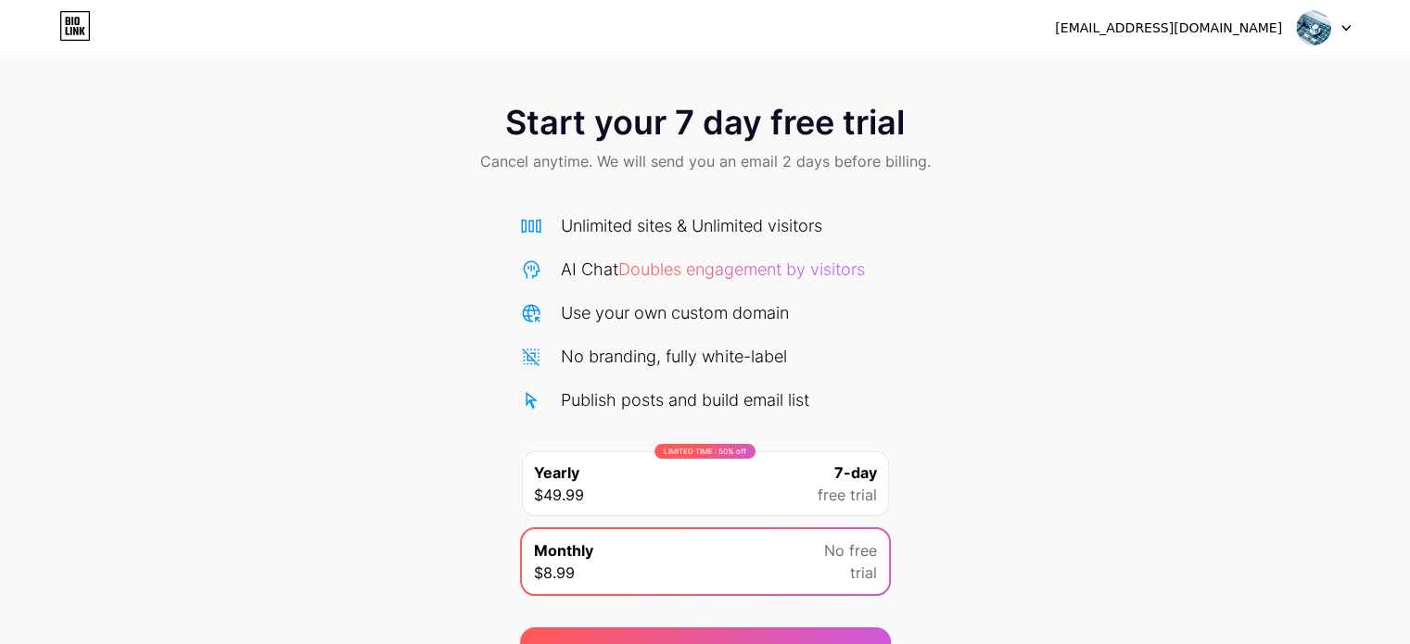
click at [1232, 34] on div "depannageinformatiquelens@gmail.com" at bounding box center [1168, 28] width 227 height 19
click at [1323, 31] on img at bounding box center [1313, 27] width 35 height 35
click at [1346, 19] on div at bounding box center [1324, 27] width 54 height 33
click at [1177, 26] on div "depannageinformatiquelens@gmail.com" at bounding box center [1168, 28] width 227 height 19
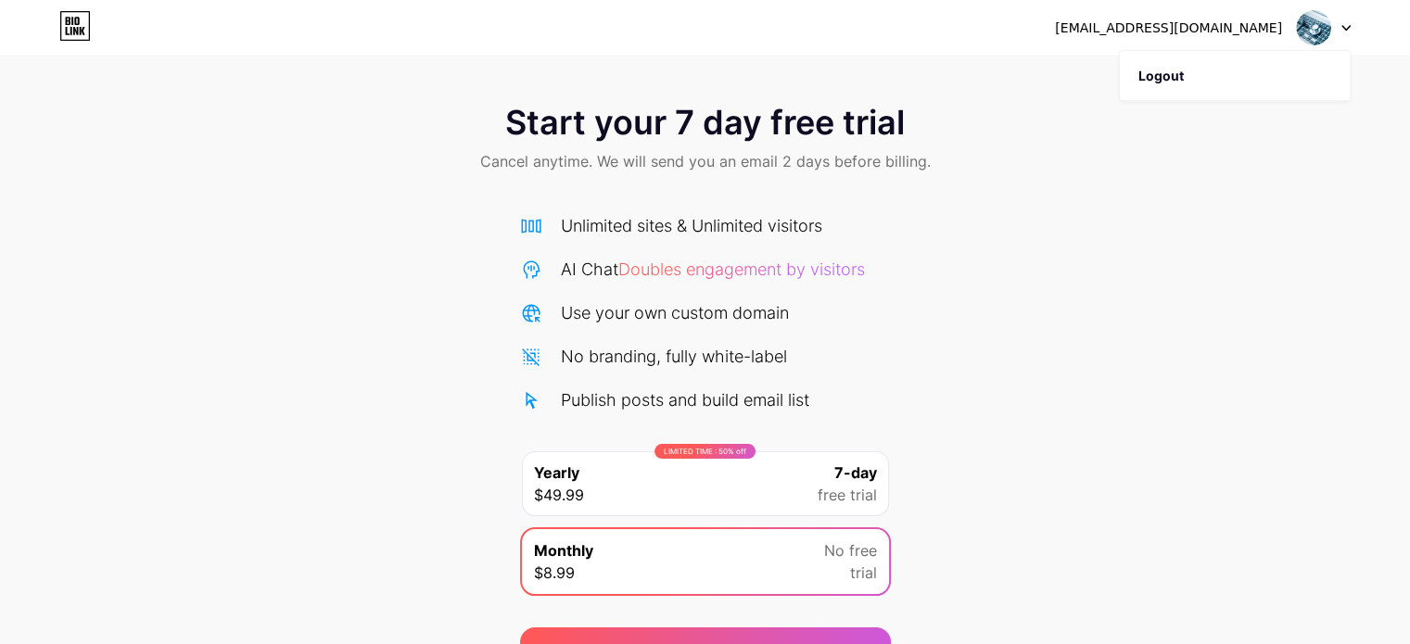
click at [82, 24] on icon at bounding box center [75, 26] width 32 height 30
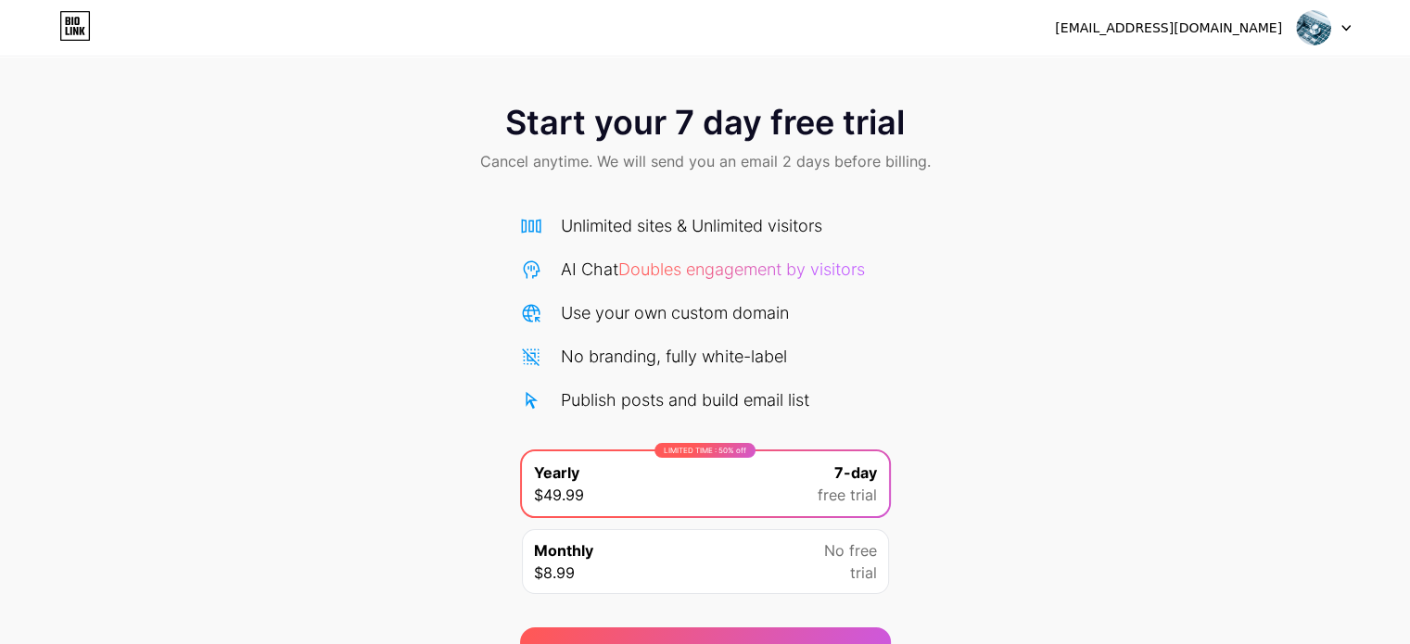
drag, startPoint x: 1085, startPoint y: 25, endPoint x: 1027, endPoint y: 50, distance: 62.7
click at [1027, 50] on div "depannageinformatiquelens@gmail.com Logout" at bounding box center [705, 28] width 1410 height 56
